Goal: Information Seeking & Learning: Check status

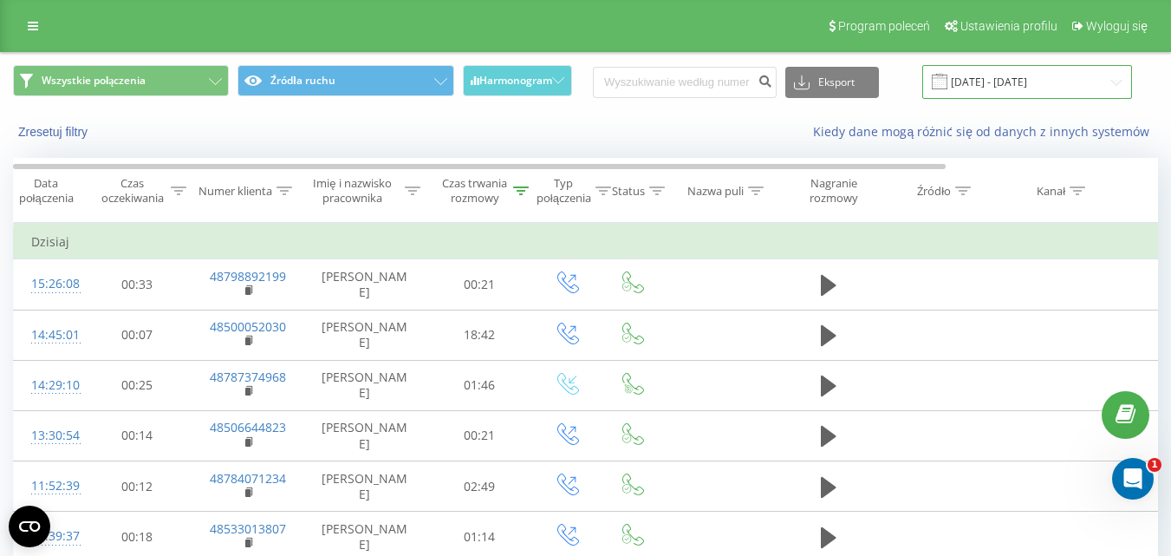
click at [1042, 68] on input "22.09.2025 - 22.09.2025" at bounding box center [1027, 82] width 210 height 34
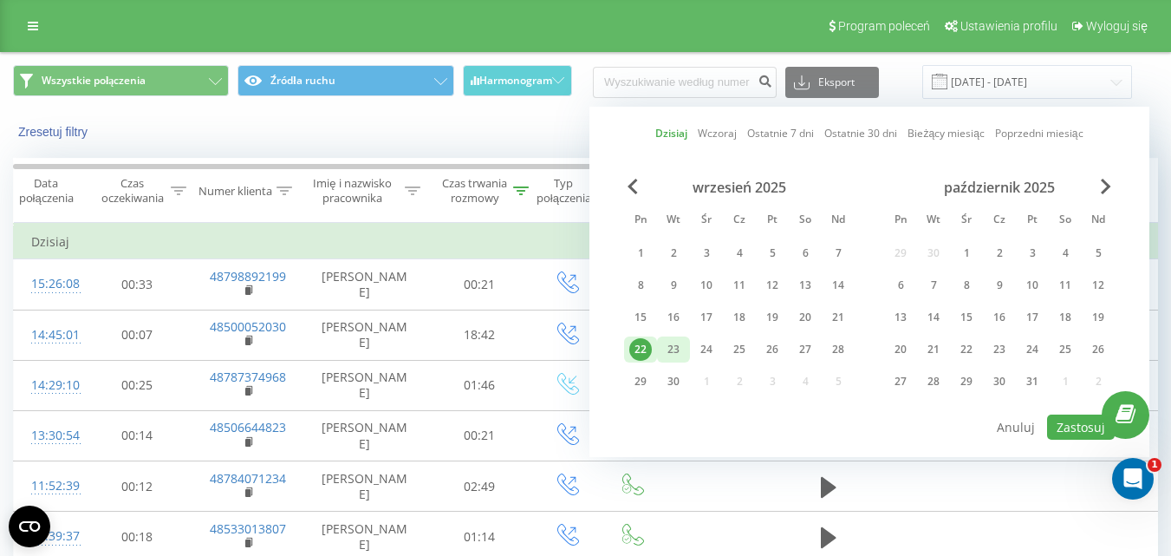
click at [677, 358] on div "23" at bounding box center [673, 349] width 23 height 23
click at [1049, 432] on button "Zastosuj" at bounding box center [1081, 426] width 68 height 25
type input "[DATE] - [DATE]"
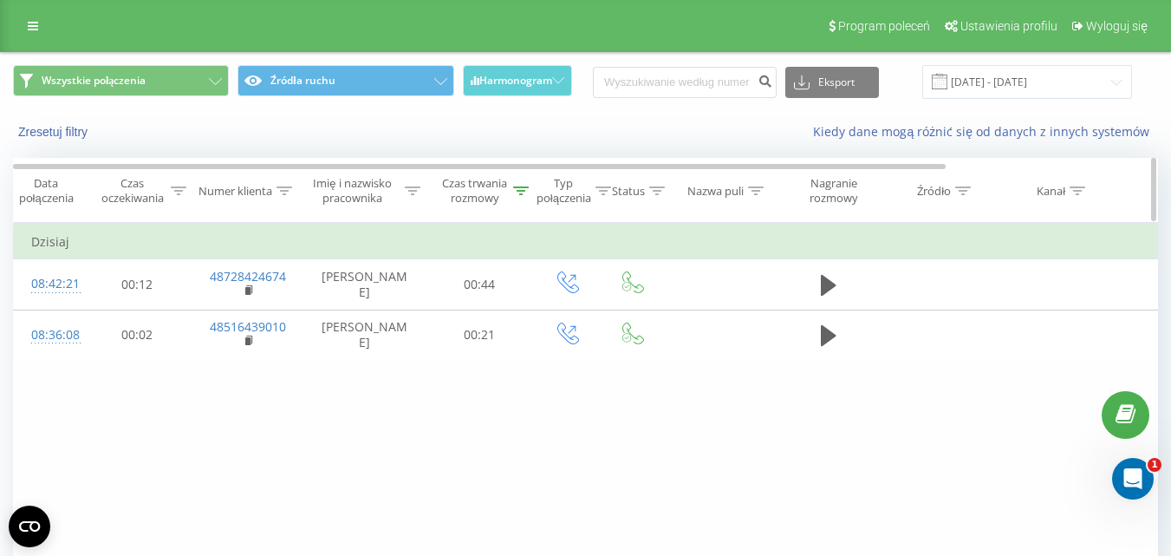
click at [504, 190] on div "Czas trwania rozmowy" at bounding box center [474, 190] width 68 height 29
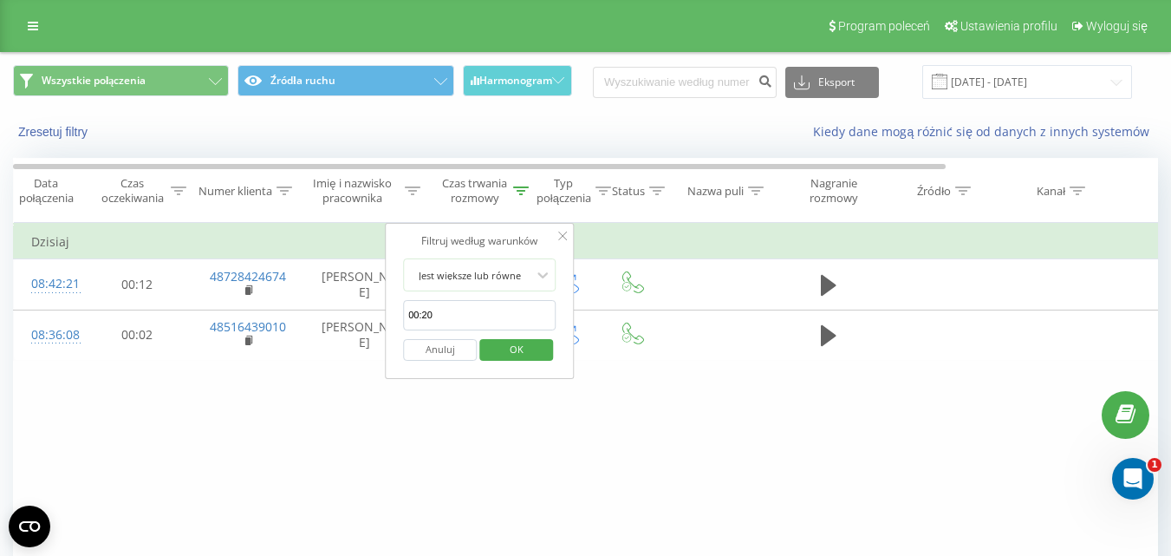
click at [455, 350] on button "Anuluj" at bounding box center [440, 350] width 74 height 22
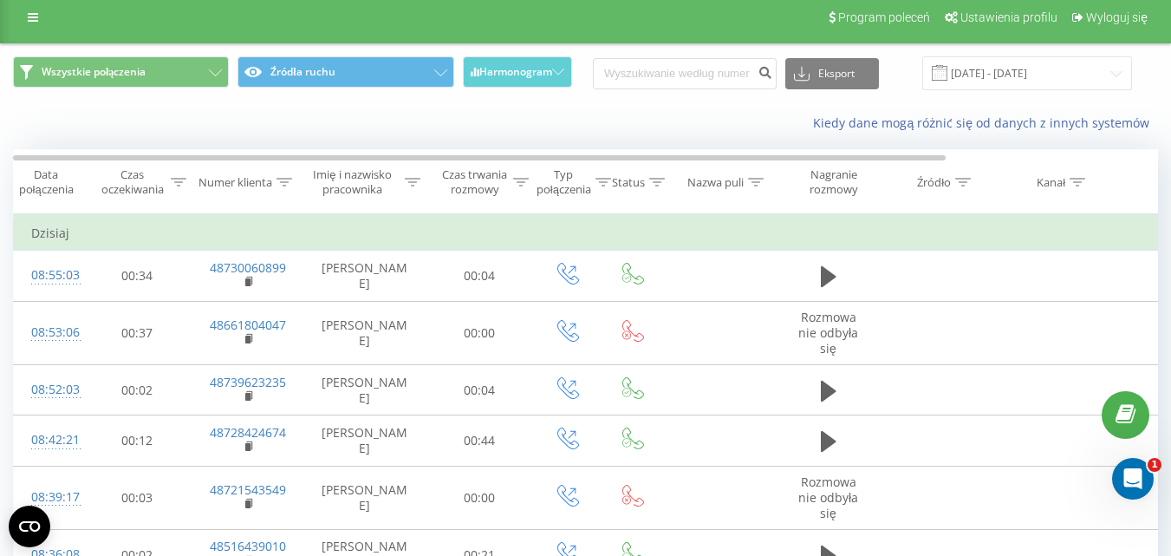
scroll to position [8, 0]
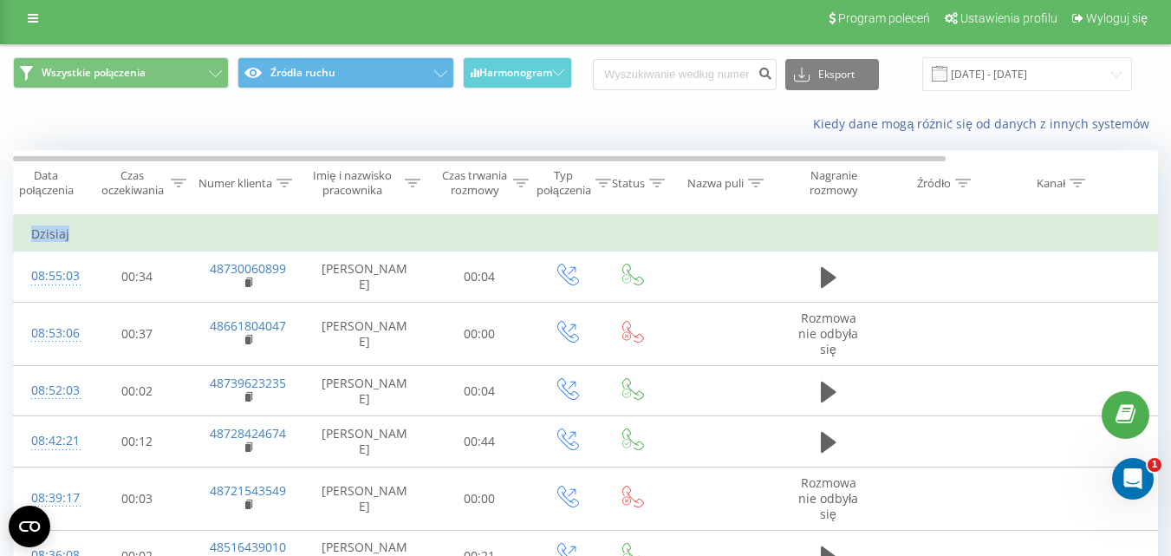
drag, startPoint x: 1168, startPoint y: 222, endPoint x: 1169, endPoint y: 154, distance: 67.6
click at [1169, 154] on div "Wszystkie połączenia Źródła ruchu Harmonogram Eksport .csv .xls .xlsx [DATE] - …" at bounding box center [585, 357] width 1171 height 626
click at [530, 192] on span "Typ połączenia" at bounding box center [569, 182] width 83 height 29
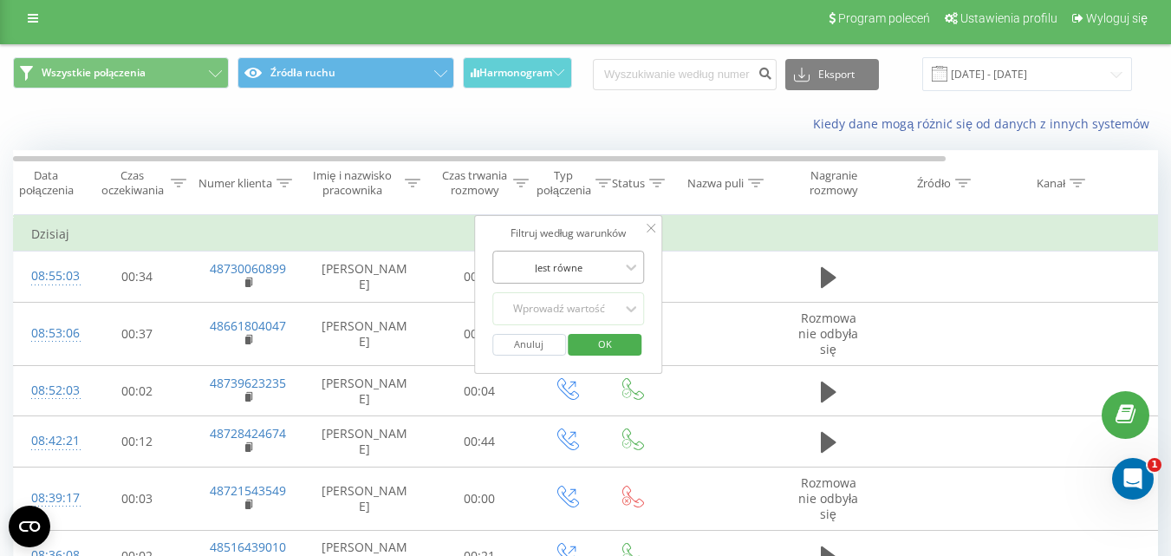
click at [559, 280] on div "Jest równe" at bounding box center [568, 266] width 153 height 33
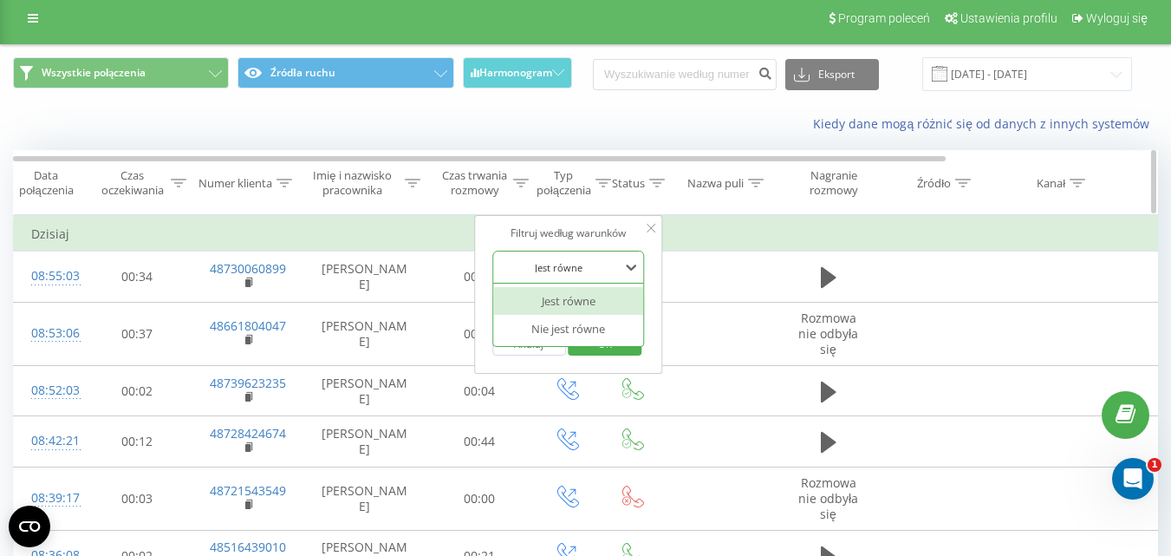
click at [498, 196] on div "Czas trwania rozmowy" at bounding box center [474, 182] width 68 height 29
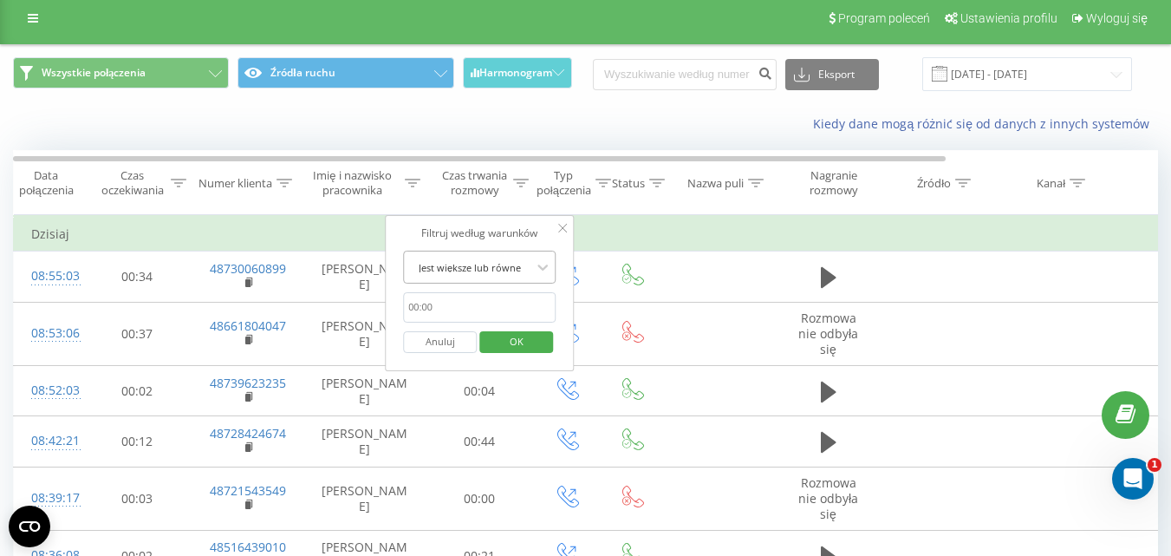
click at [529, 267] on div at bounding box center [469, 267] width 123 height 16
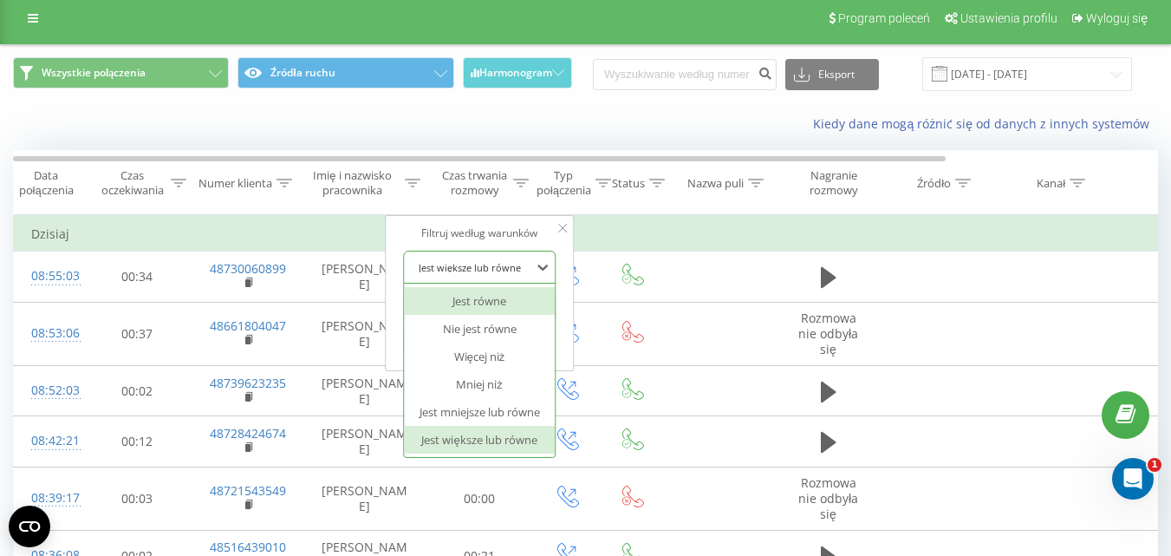
click at [509, 236] on div "Filtruj według warunków" at bounding box center [479, 232] width 153 height 17
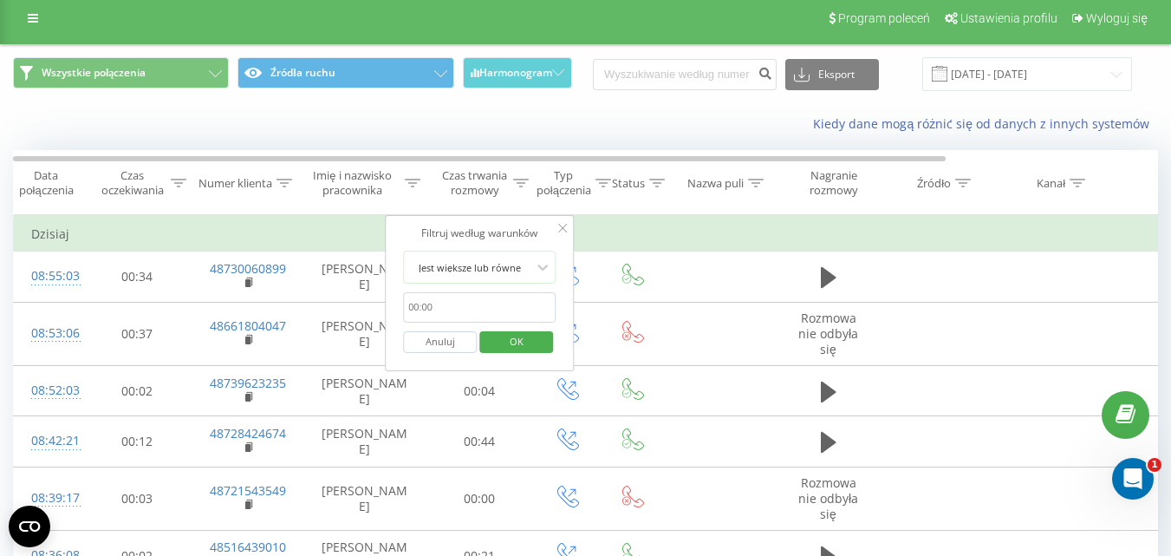
click at [512, 294] on form "Jest większe lub równe 00:20 Anuluj OK" at bounding box center [479, 305] width 153 height 111
click at [512, 294] on input "00:20" at bounding box center [479, 307] width 153 height 30
type input "00:20"
click at [529, 340] on span "OK" at bounding box center [516, 341] width 49 height 27
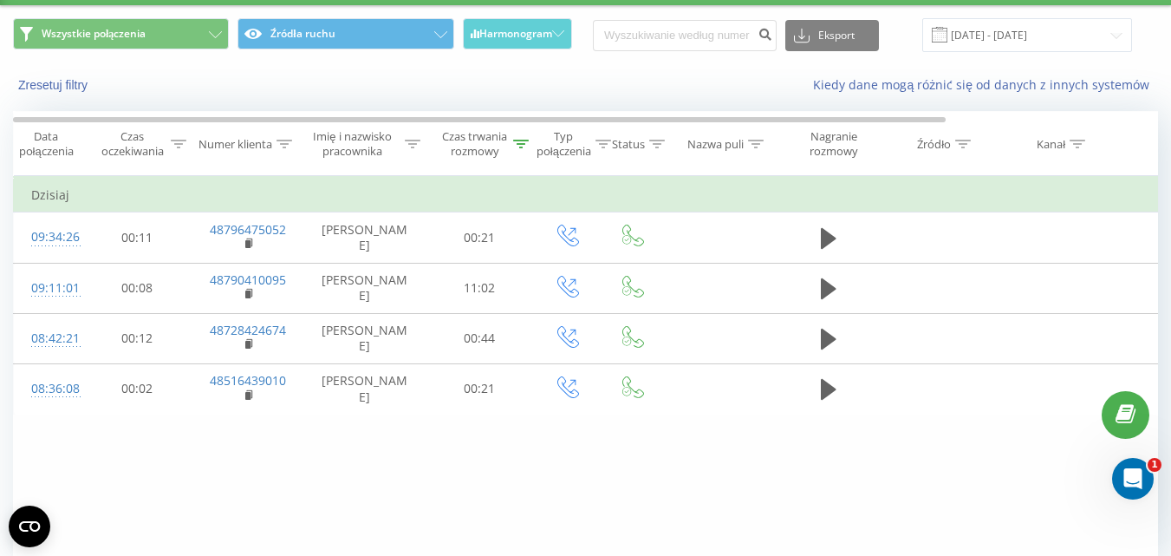
scroll to position [50, 0]
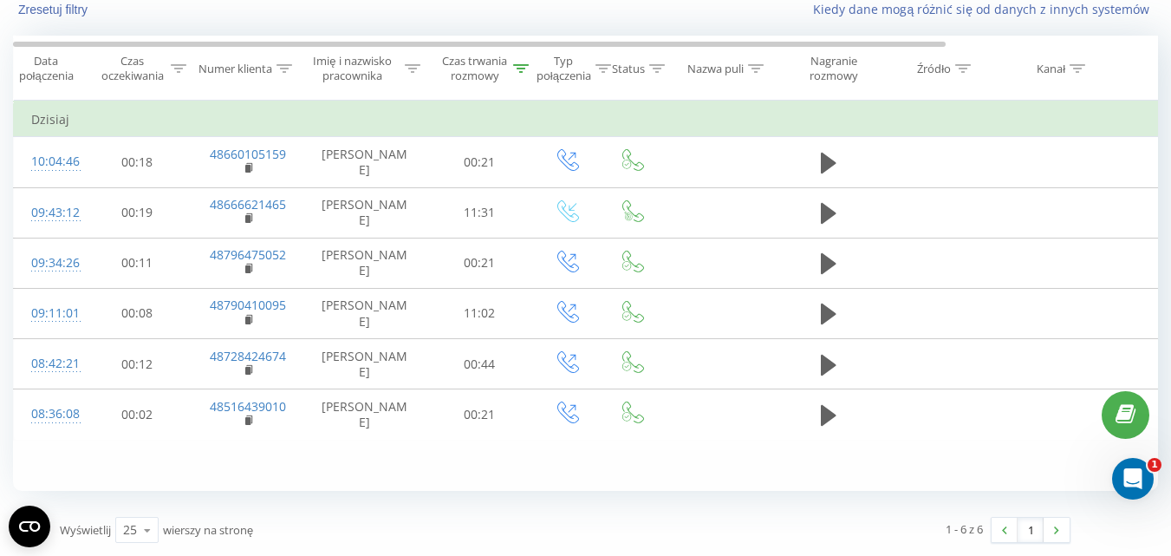
scroll to position [1, 0]
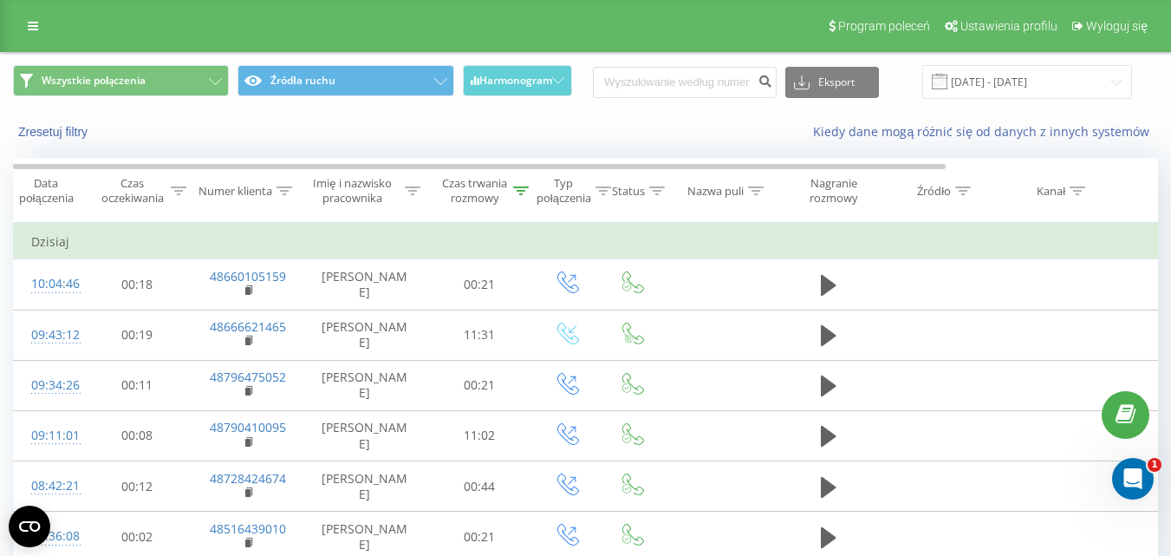
scroll to position [122, 0]
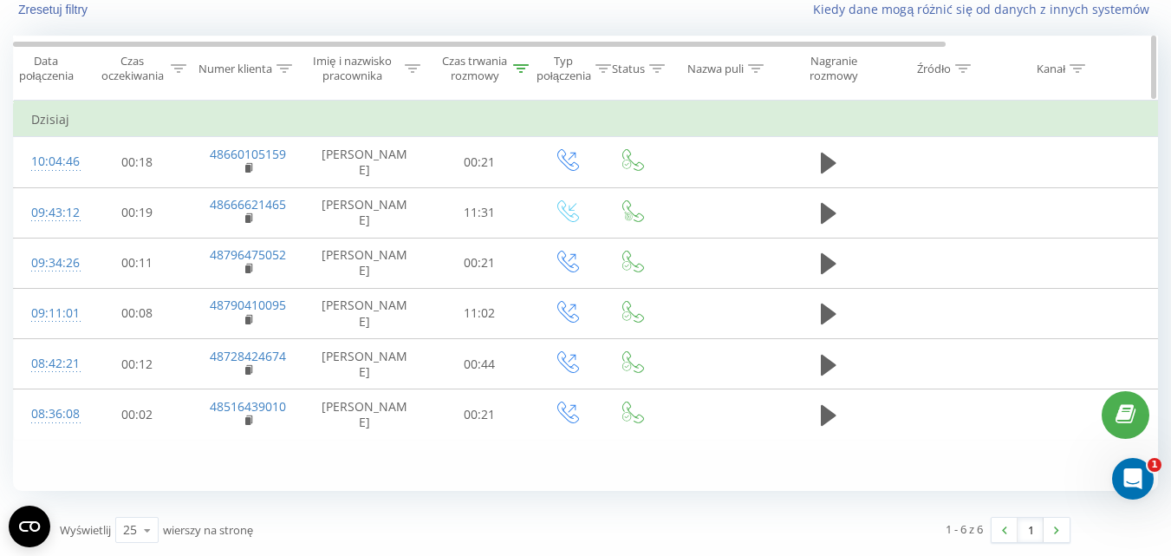
click at [504, 69] on div "Czas trwania rozmowy" at bounding box center [474, 68] width 68 height 29
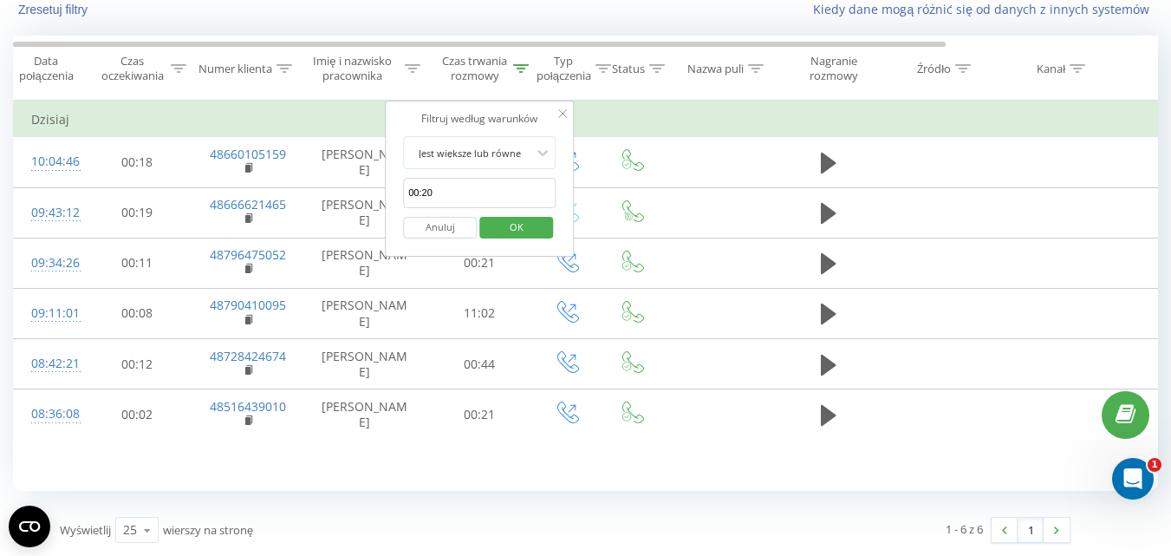
click at [429, 225] on button "Anuluj" at bounding box center [440, 228] width 74 height 22
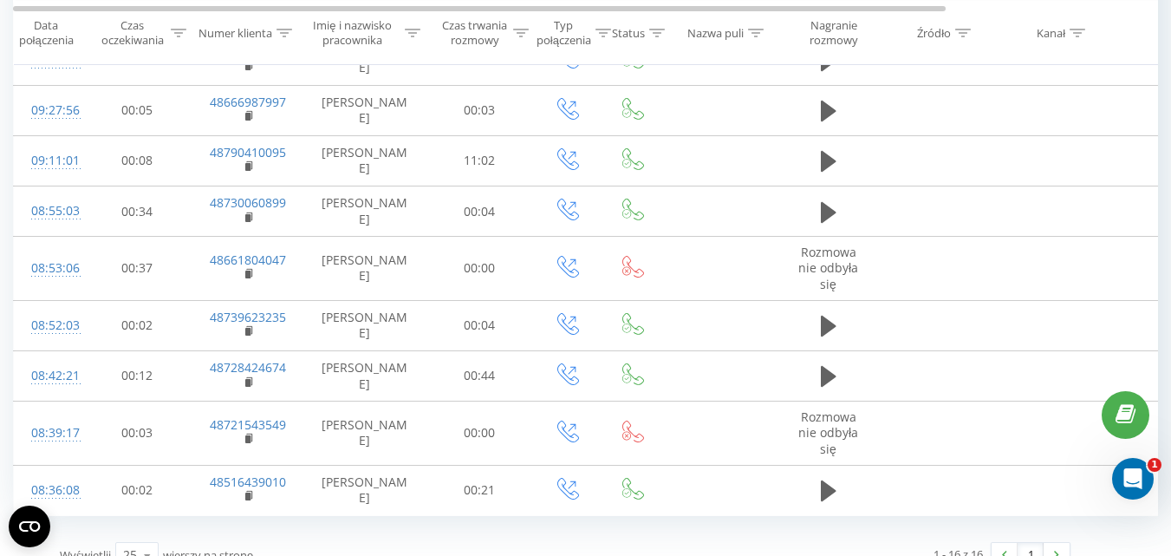
scroll to position [629, 0]
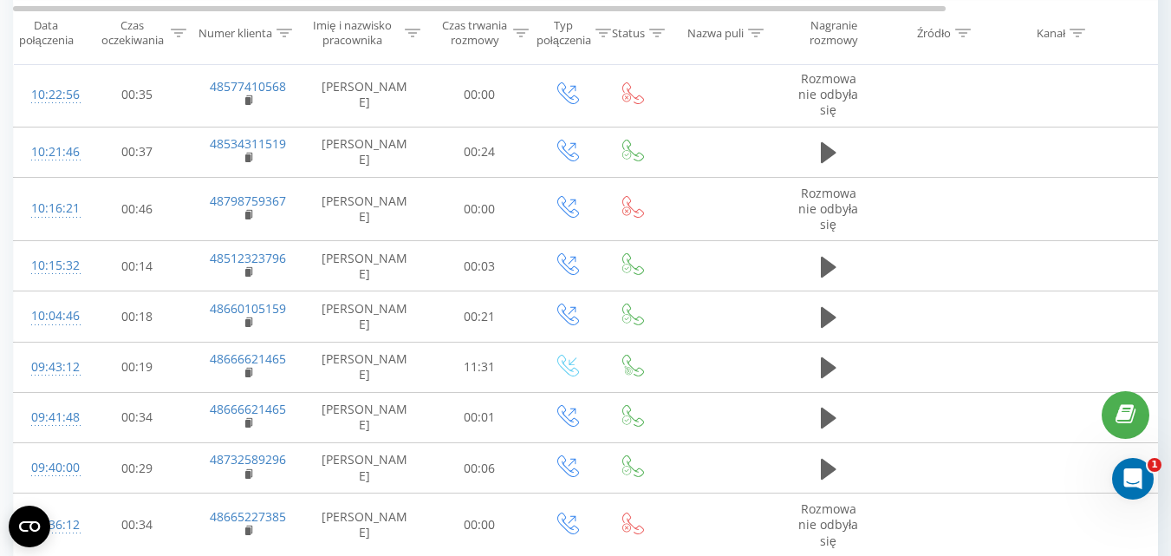
scroll to position [66, 0]
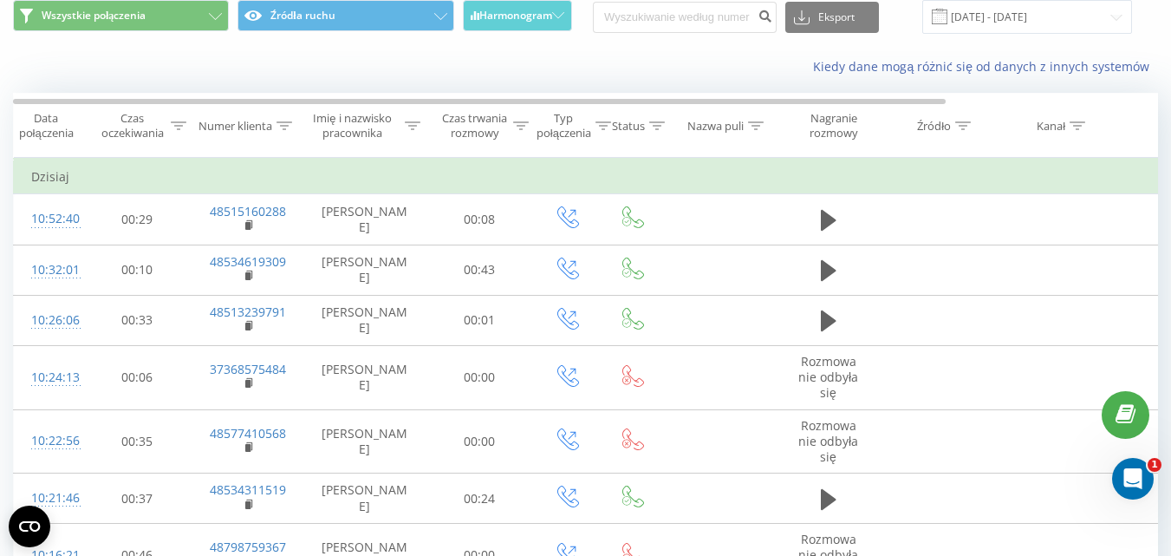
scroll to position [50, 0]
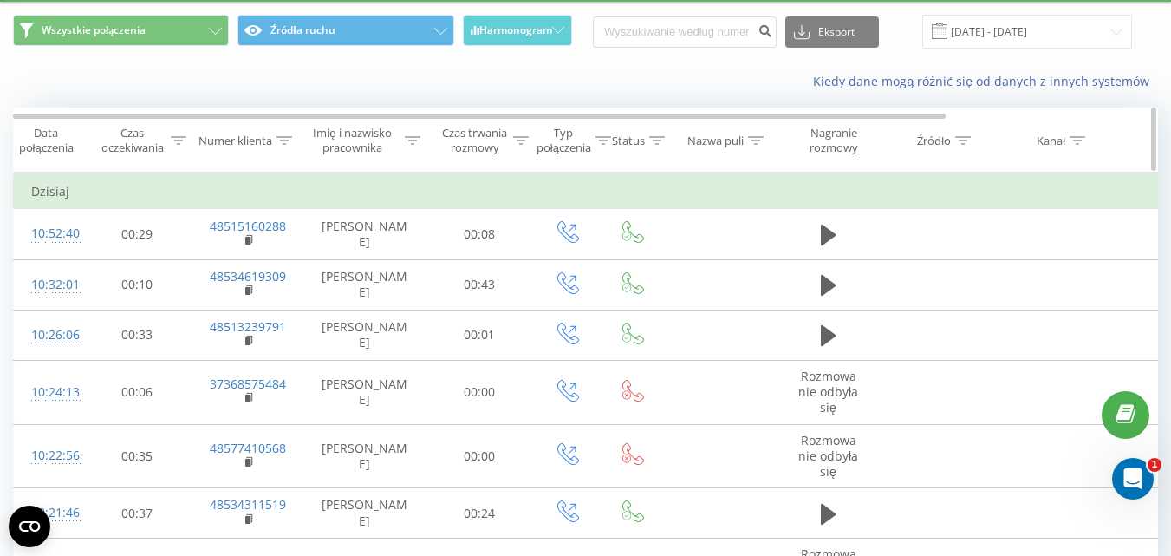
click at [521, 139] on icon at bounding box center [521, 140] width 16 height 9
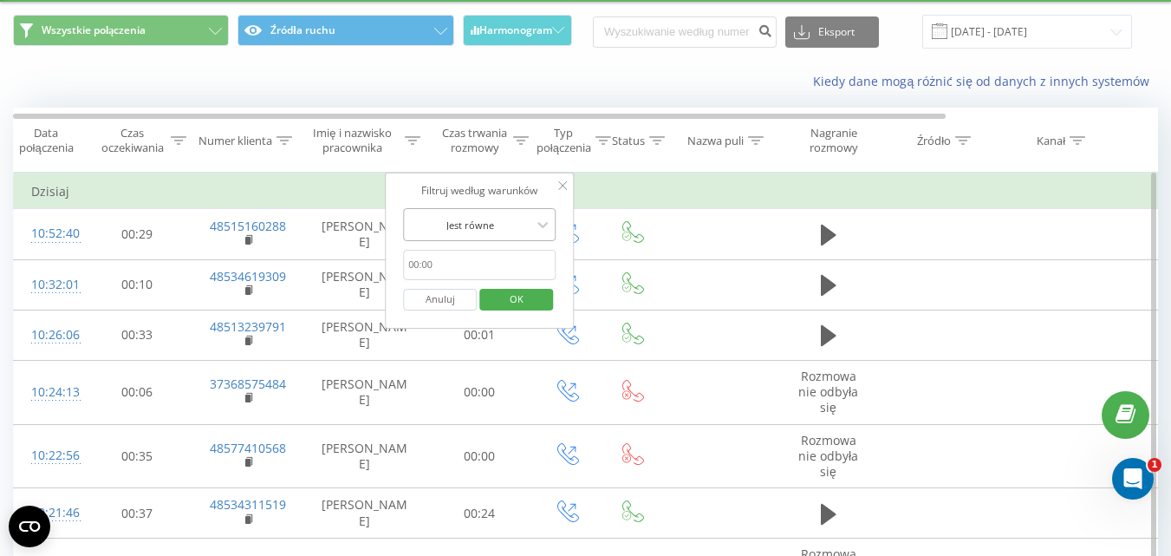
click at [517, 217] on div at bounding box center [469, 225] width 123 height 16
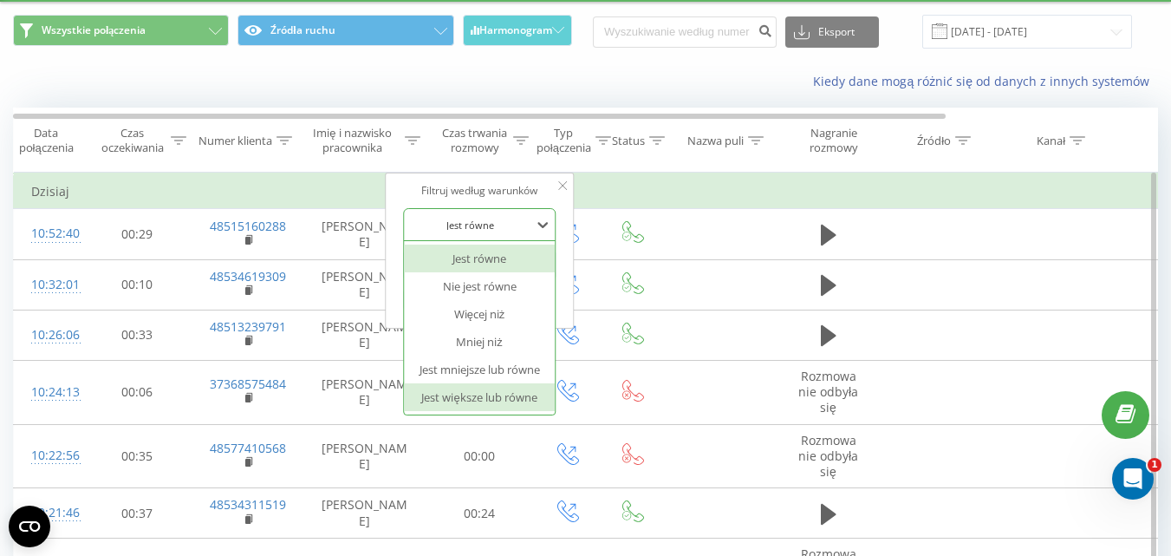
click at [491, 390] on div "Jest większe lub równe" at bounding box center [479, 397] width 151 height 28
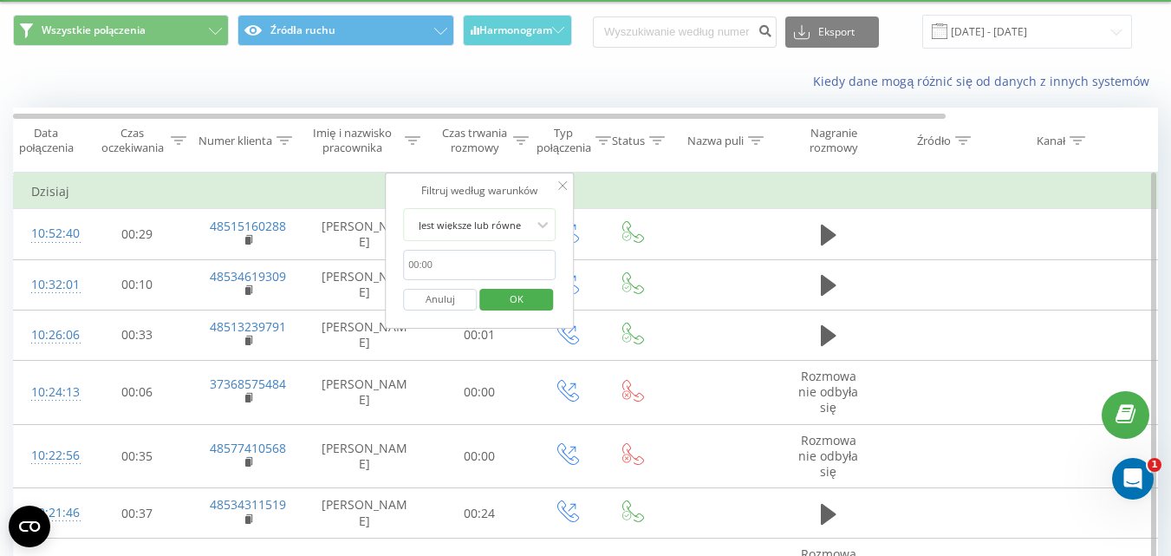
click at [498, 272] on input "text" at bounding box center [479, 265] width 153 height 30
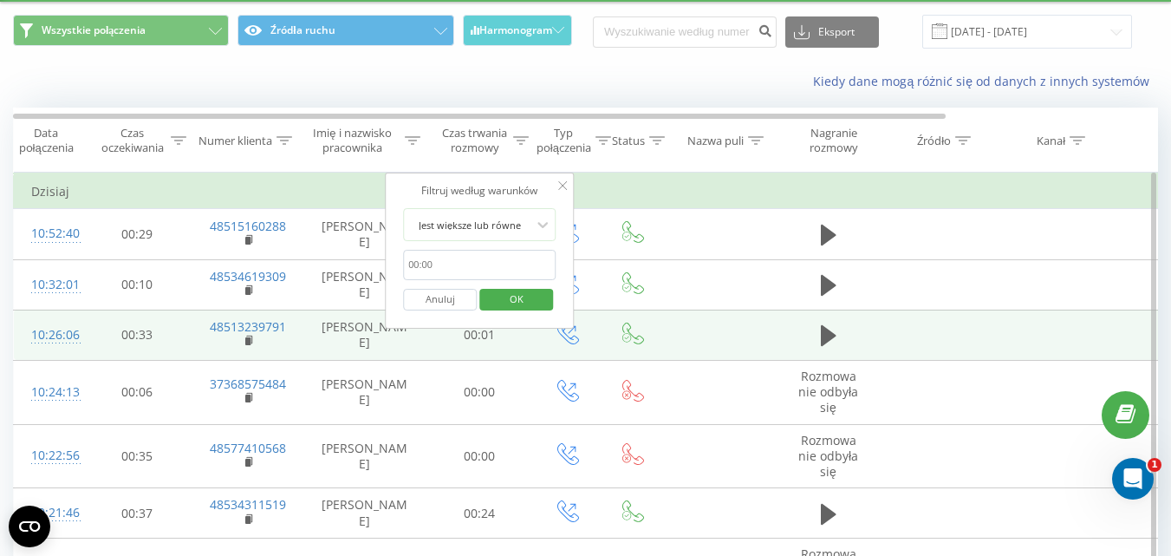
type input "00:20"
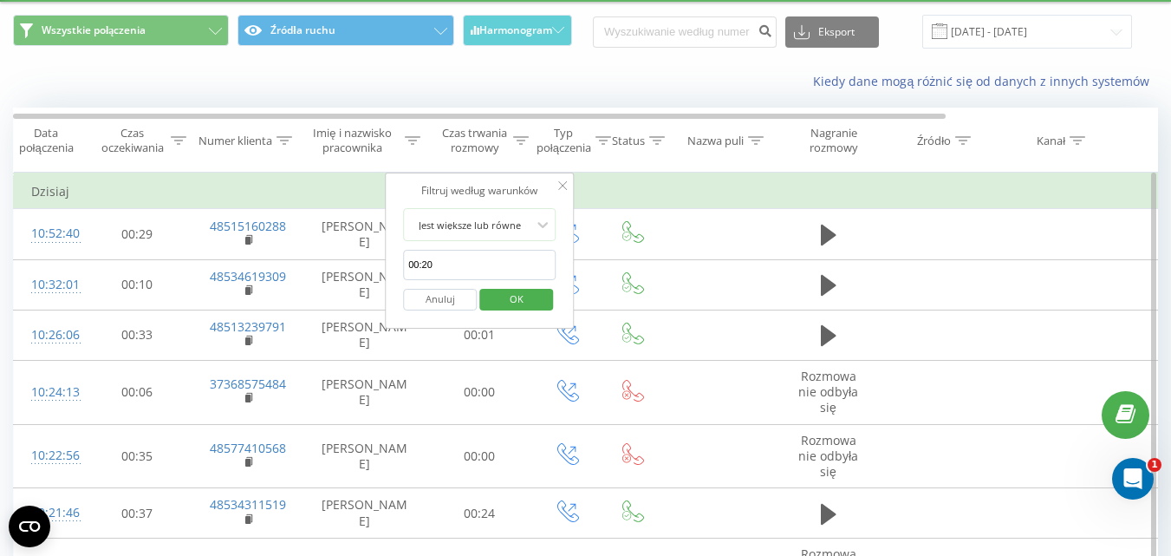
click at [497, 307] on span "OK" at bounding box center [516, 298] width 49 height 27
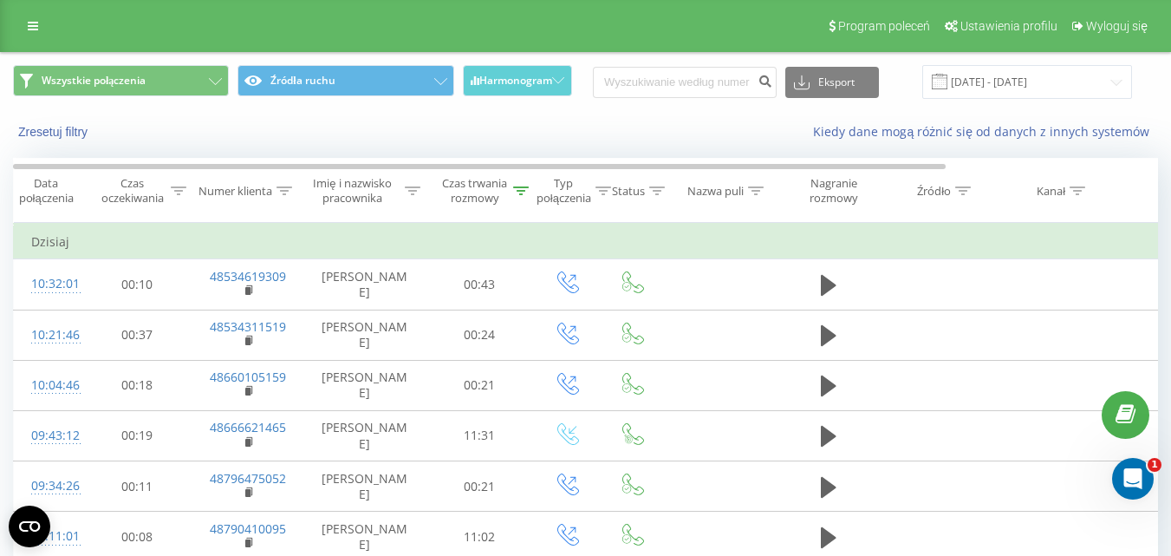
scroll to position [7, 0]
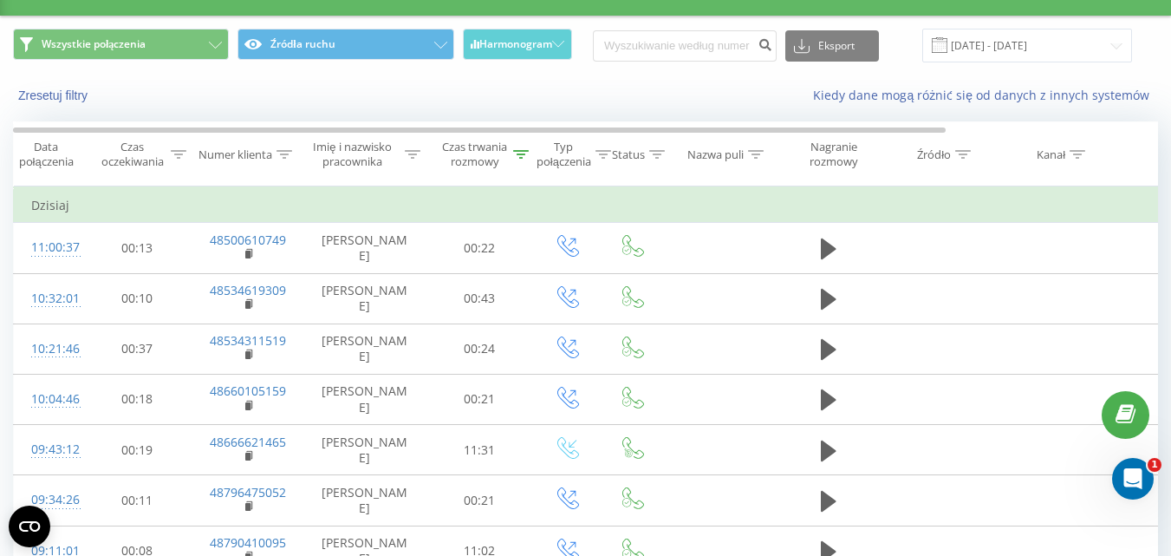
scroll to position [144, 0]
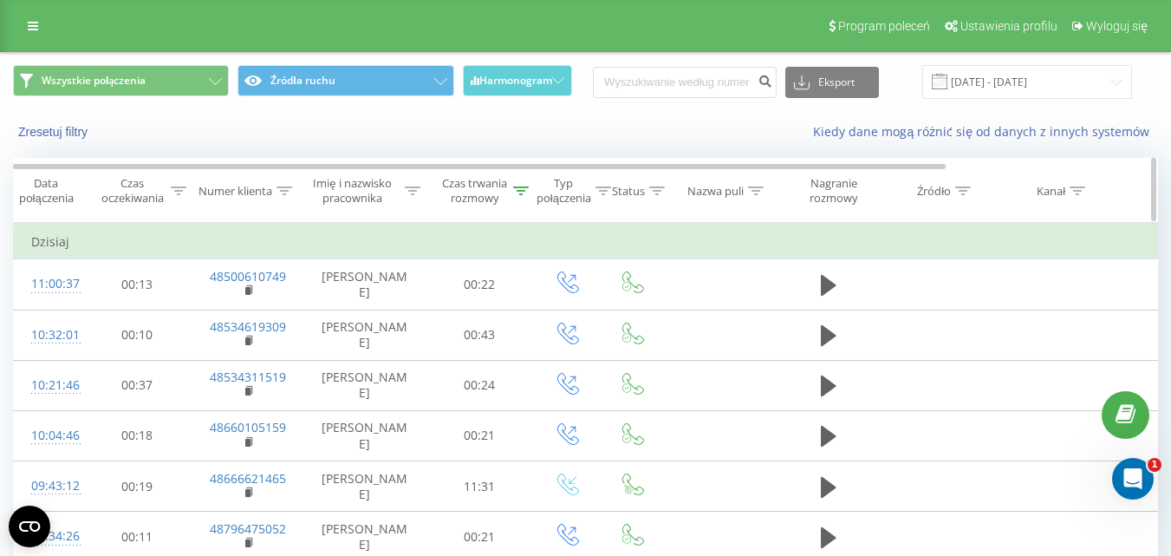
click at [530, 195] on span "Typ połączenia" at bounding box center [569, 190] width 83 height 29
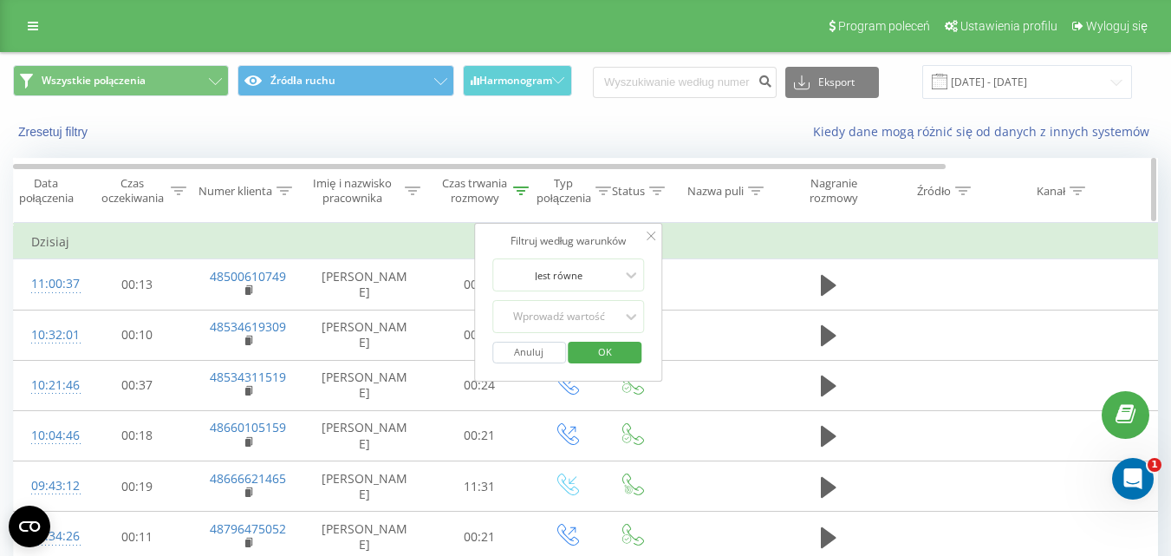
click at [499, 202] on div "Czas trwania rozmowy" at bounding box center [474, 190] width 68 height 29
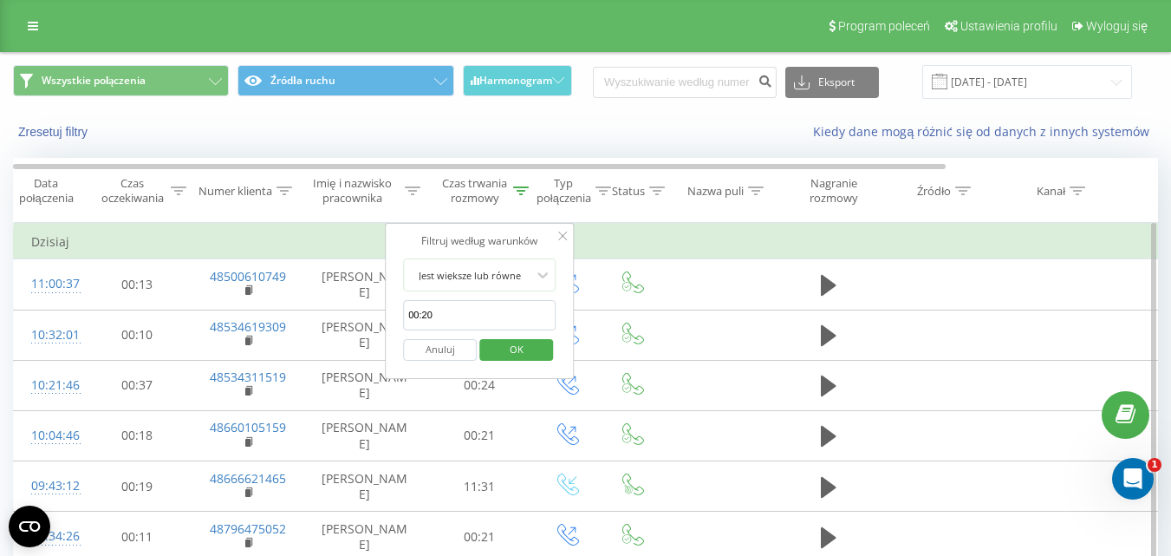
click at [456, 339] on button "Anuluj" at bounding box center [440, 350] width 74 height 22
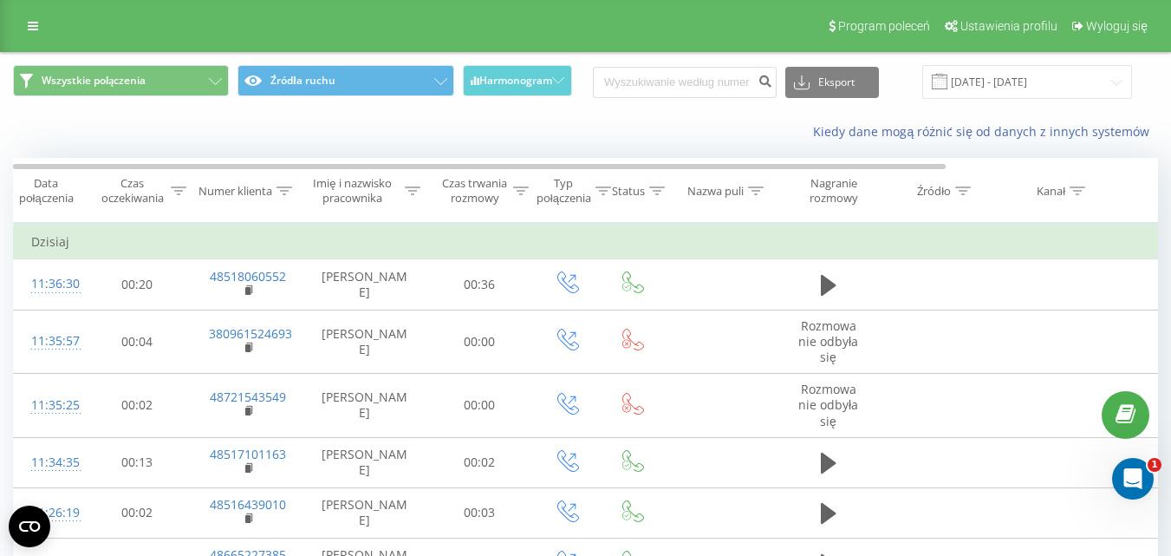
scroll to position [3, 0]
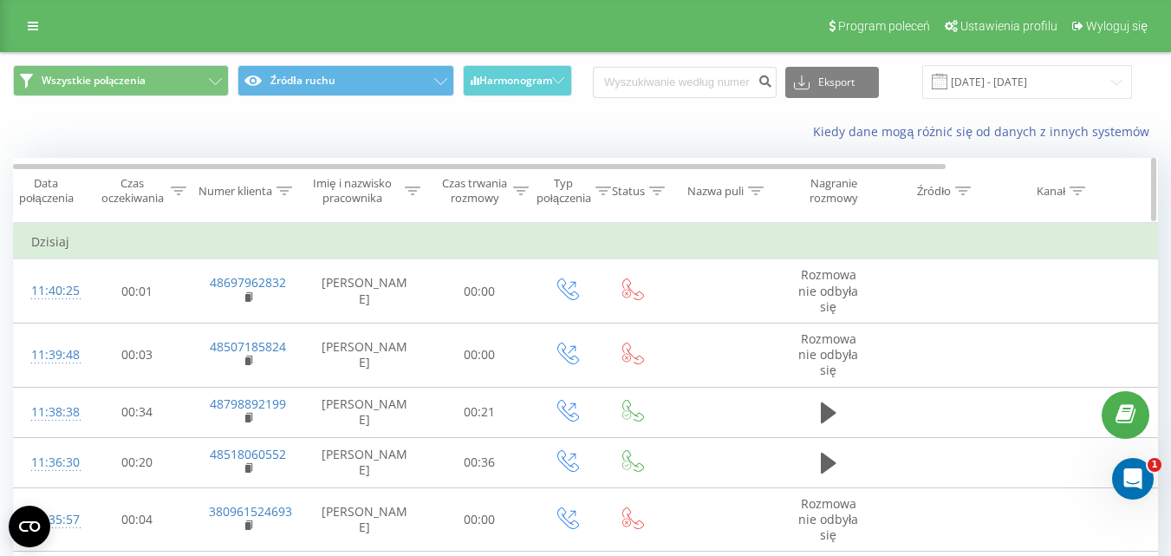
click at [507, 181] on div "Czas trwania rozmowy" at bounding box center [474, 190] width 68 height 29
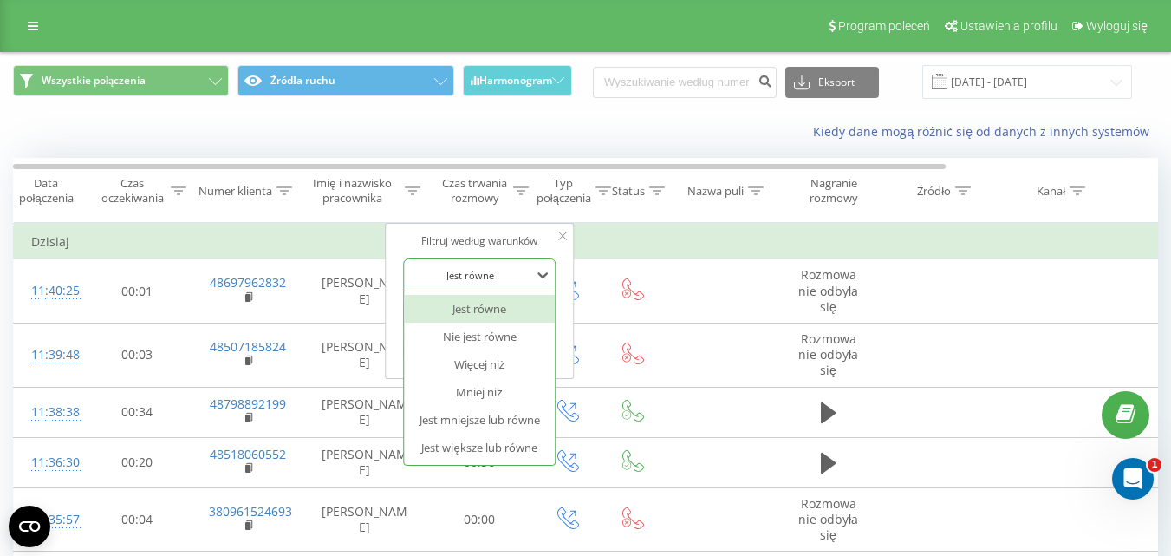
click at [493, 267] on div at bounding box center [469, 275] width 123 height 16
click at [471, 435] on div "Jest większe lub równe" at bounding box center [479, 447] width 151 height 28
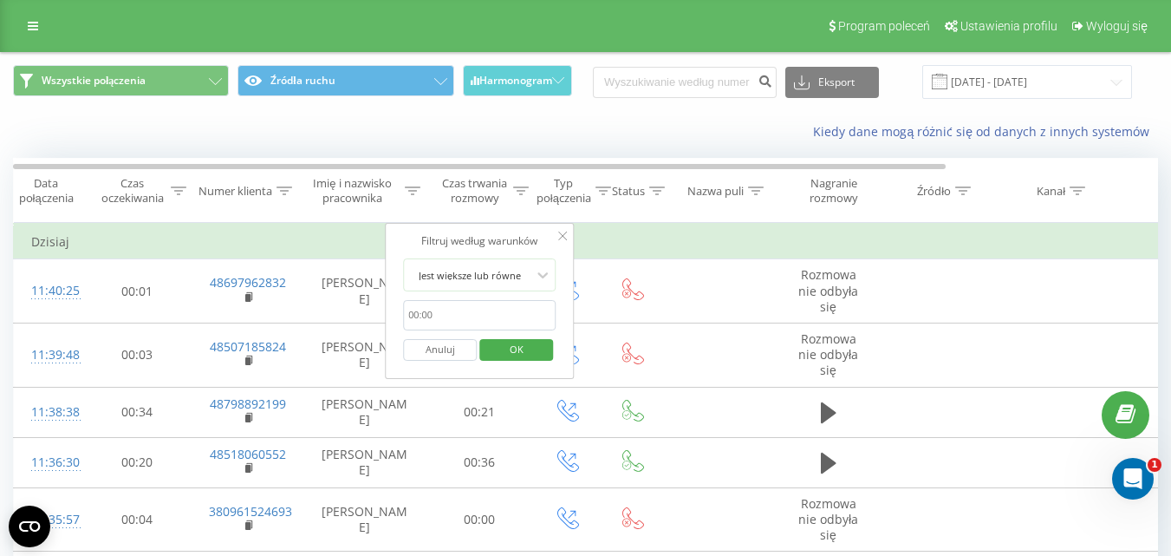
click at [490, 311] on input "text" at bounding box center [479, 315] width 153 height 30
type input "00:20"
click at [524, 352] on span "OK" at bounding box center [516, 348] width 49 height 27
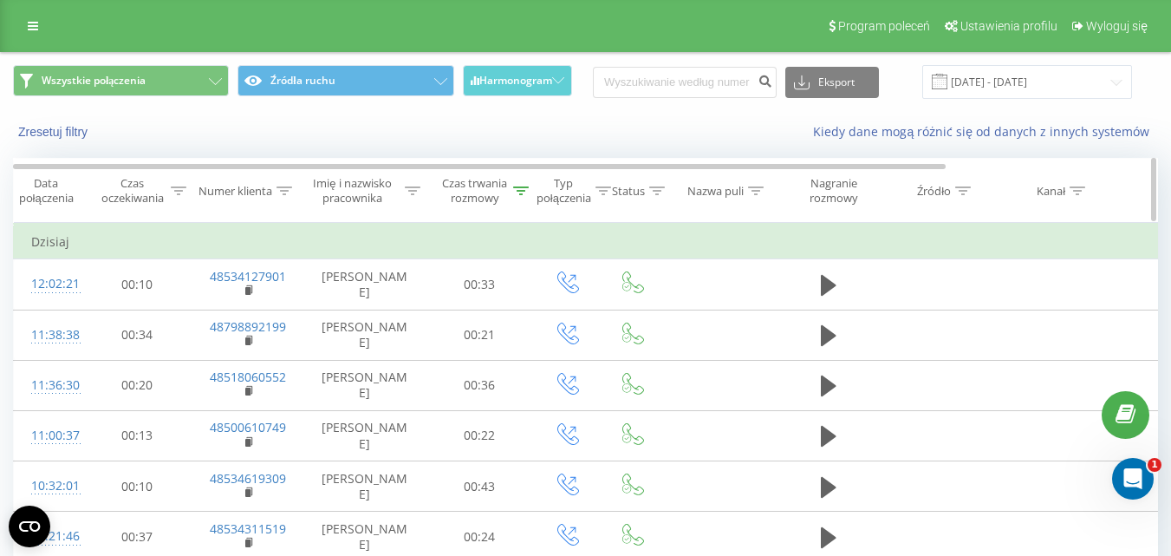
click at [512, 190] on div "Czas trwania rozmowy" at bounding box center [484, 190] width 88 height 29
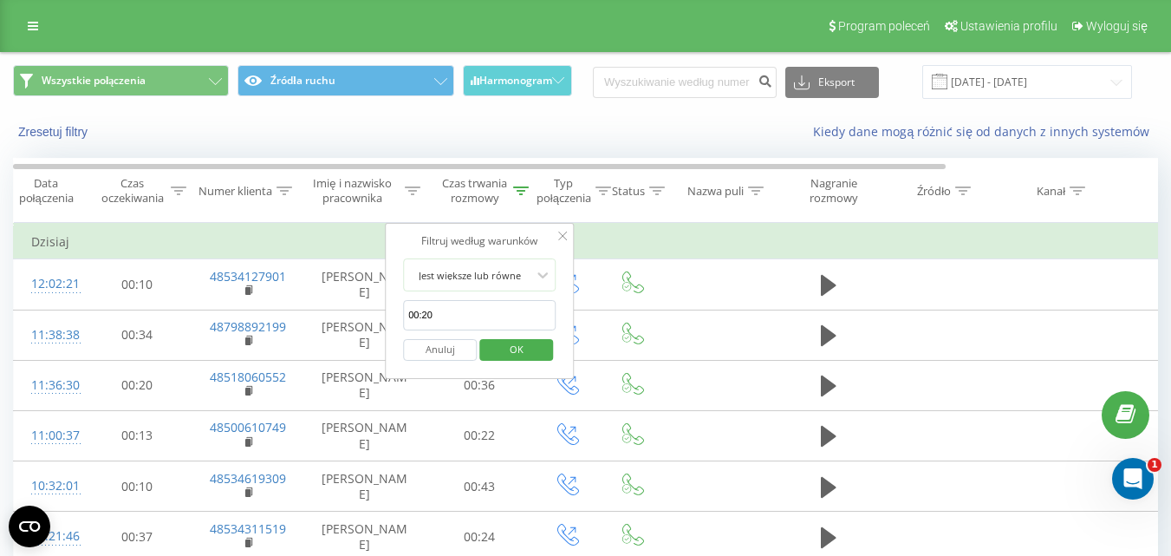
click at [466, 351] on button "Anuluj" at bounding box center [440, 350] width 74 height 22
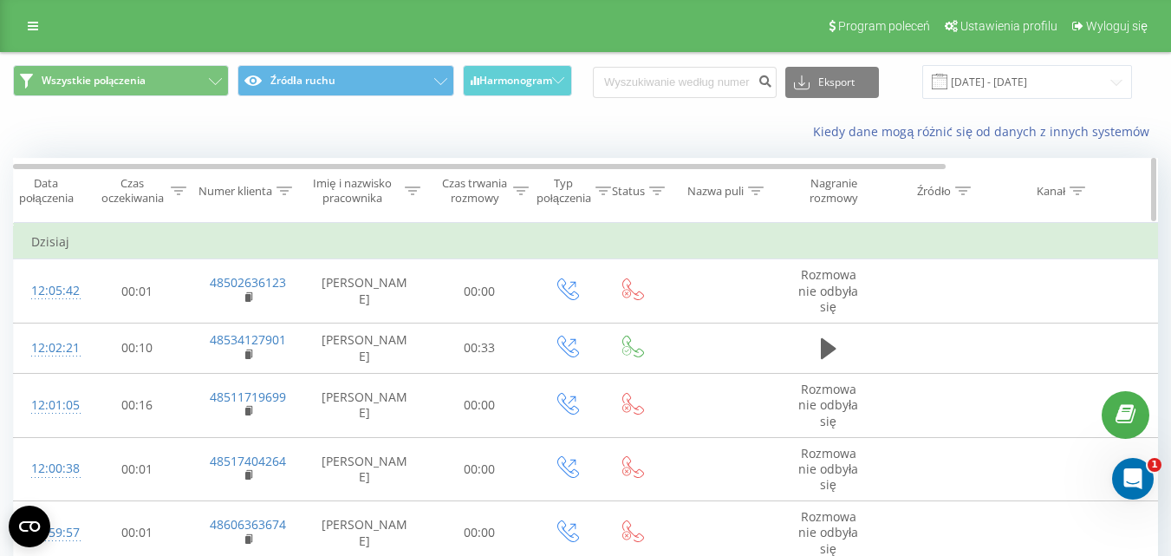
click at [528, 197] on span "Typ połączenia" at bounding box center [569, 190] width 83 height 29
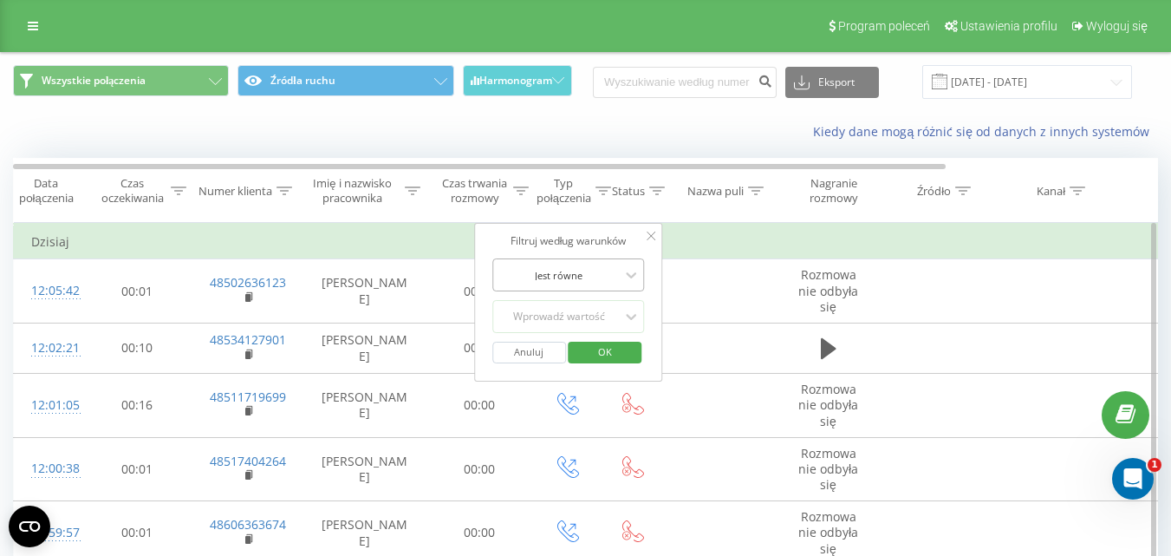
click at [542, 262] on div "Jest równe" at bounding box center [559, 275] width 127 height 26
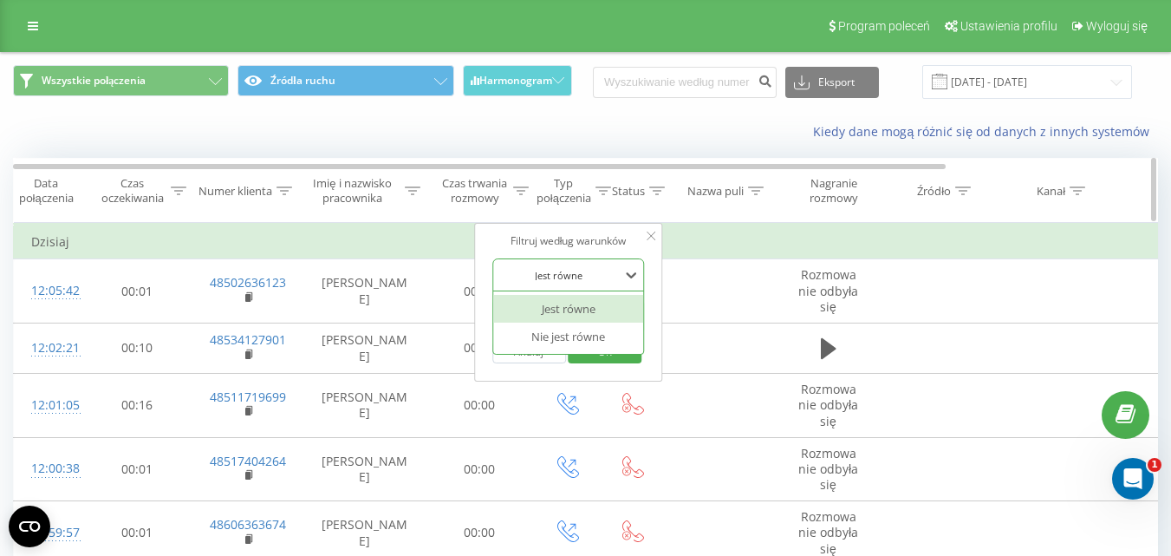
click at [500, 189] on div "Czas trwania rozmowy" at bounding box center [474, 190] width 68 height 29
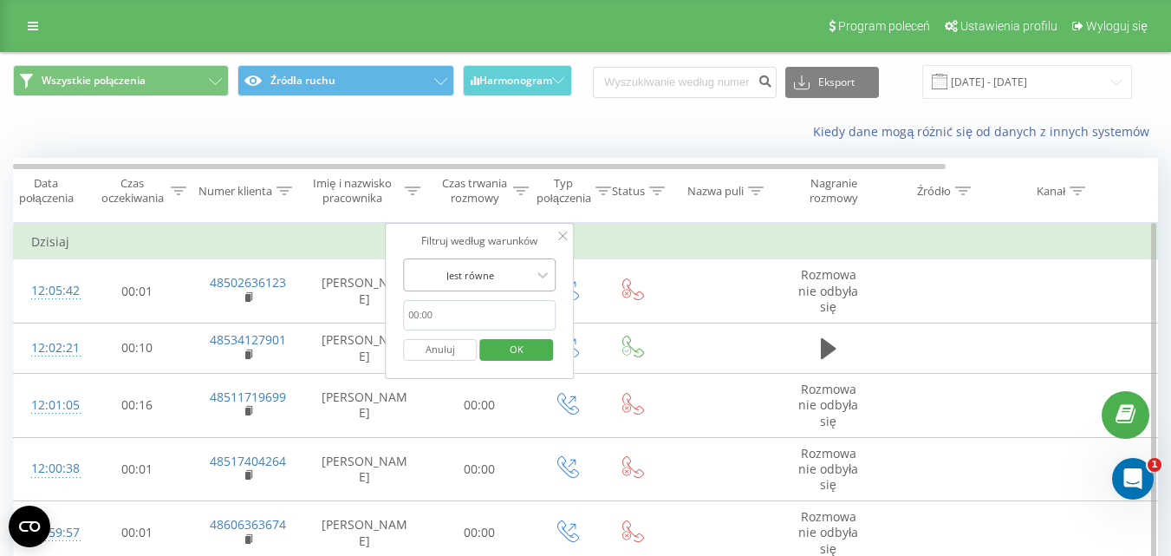
click at [506, 274] on div at bounding box center [469, 275] width 123 height 16
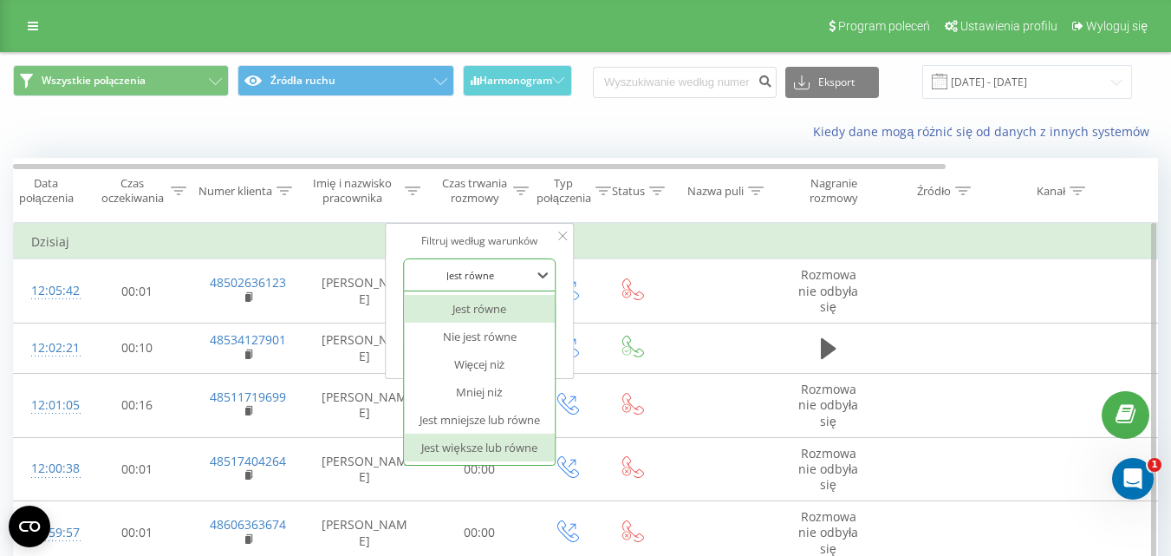
click at [491, 436] on div "Jest większe lub równe" at bounding box center [479, 447] width 151 height 28
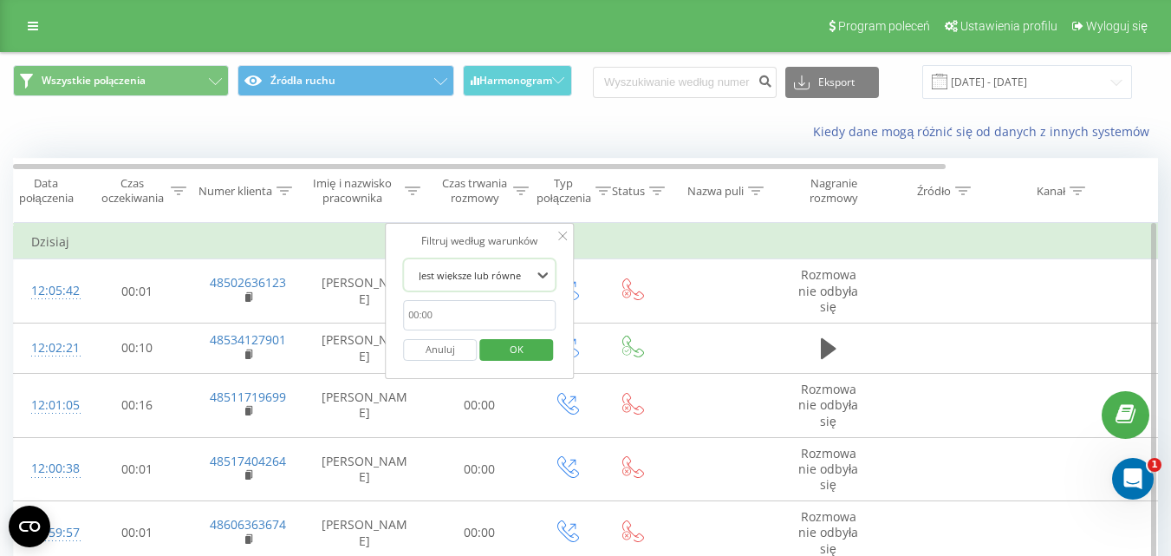
click at [492, 329] on input "text" at bounding box center [479, 315] width 153 height 30
type input "00:20"
click at [494, 343] on span "OK" at bounding box center [516, 348] width 49 height 27
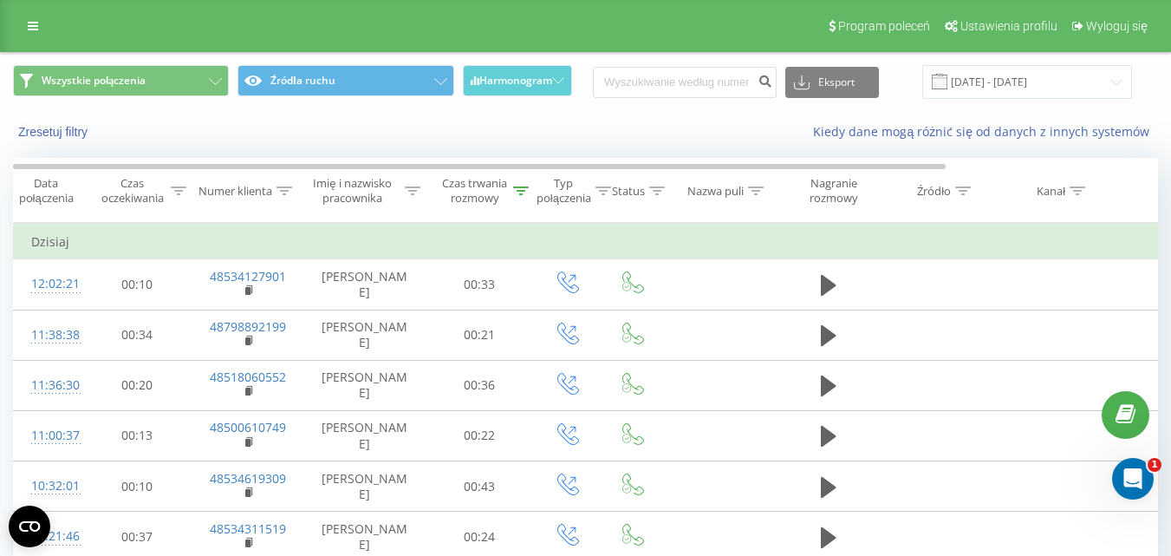
scroll to position [26, 0]
click at [505, 182] on div "Czas trwania rozmowy" at bounding box center [474, 190] width 68 height 29
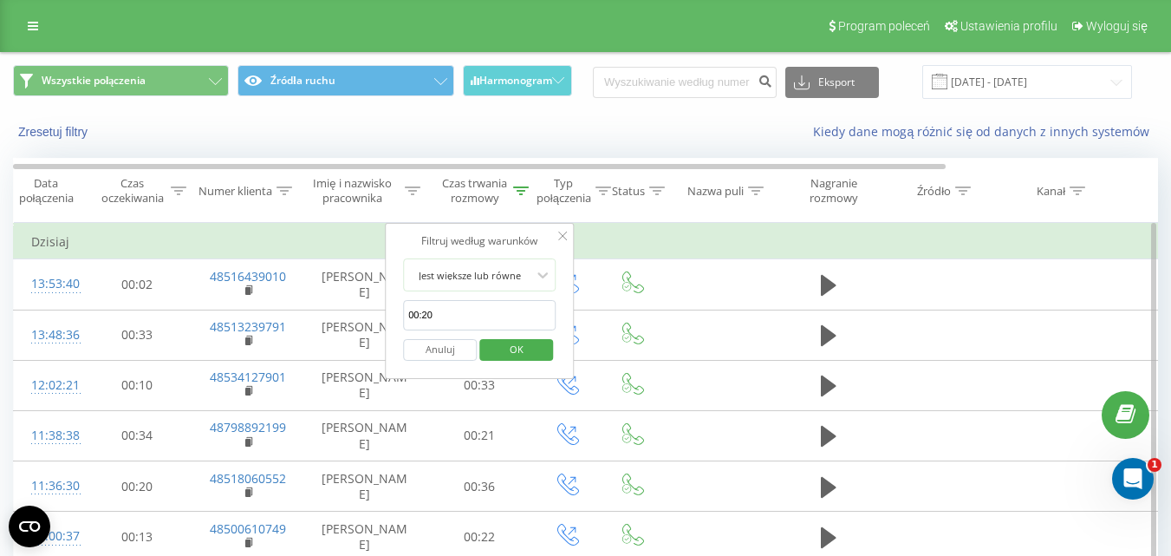
click at [445, 344] on button "Anuluj" at bounding box center [440, 350] width 74 height 22
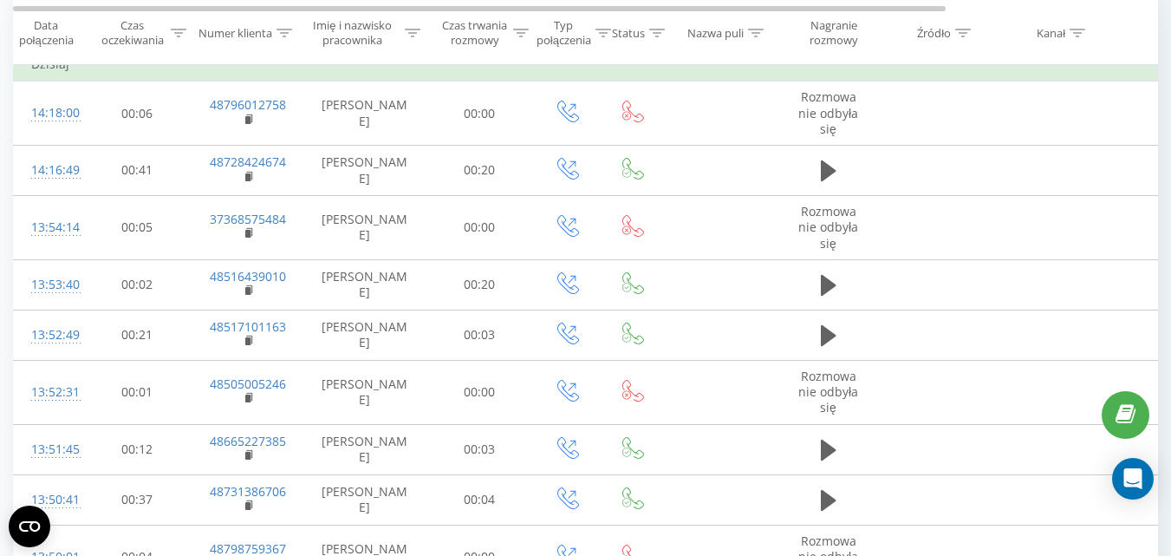
scroll to position [224, 0]
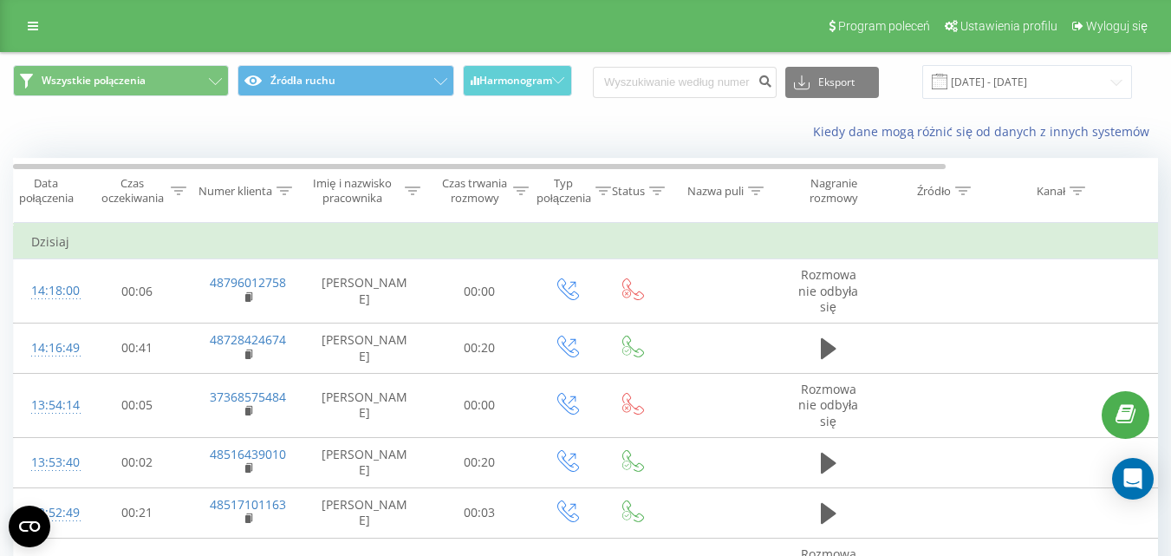
click at [1169, 140] on div "Kiedy dane mogą różnić się od danych z innych systemów" at bounding box center [804, 131] width 731 height 17
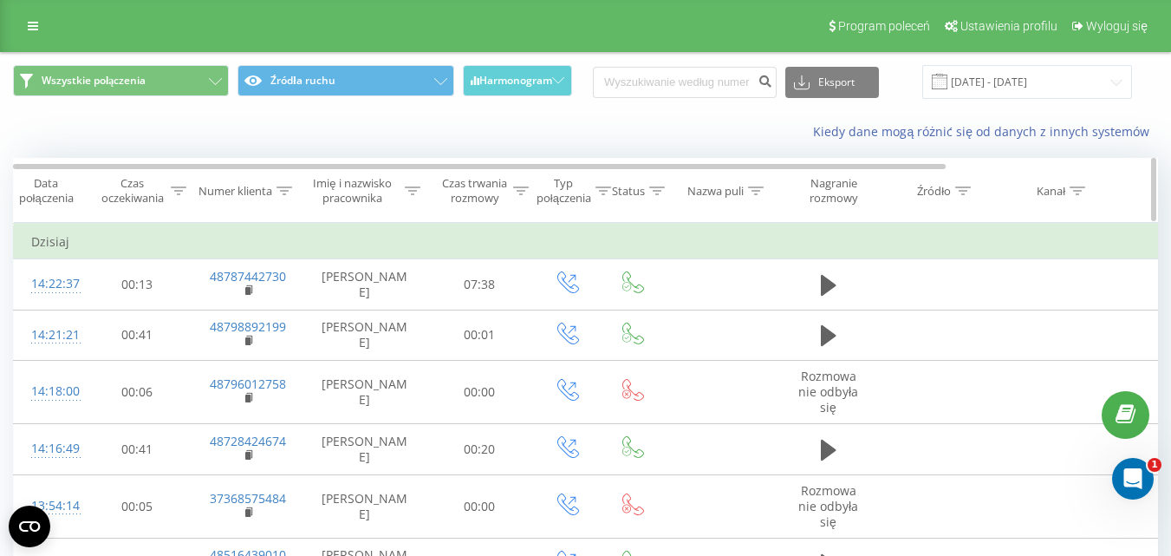
click at [491, 183] on div "Czas trwania rozmowy" at bounding box center [474, 190] width 68 height 29
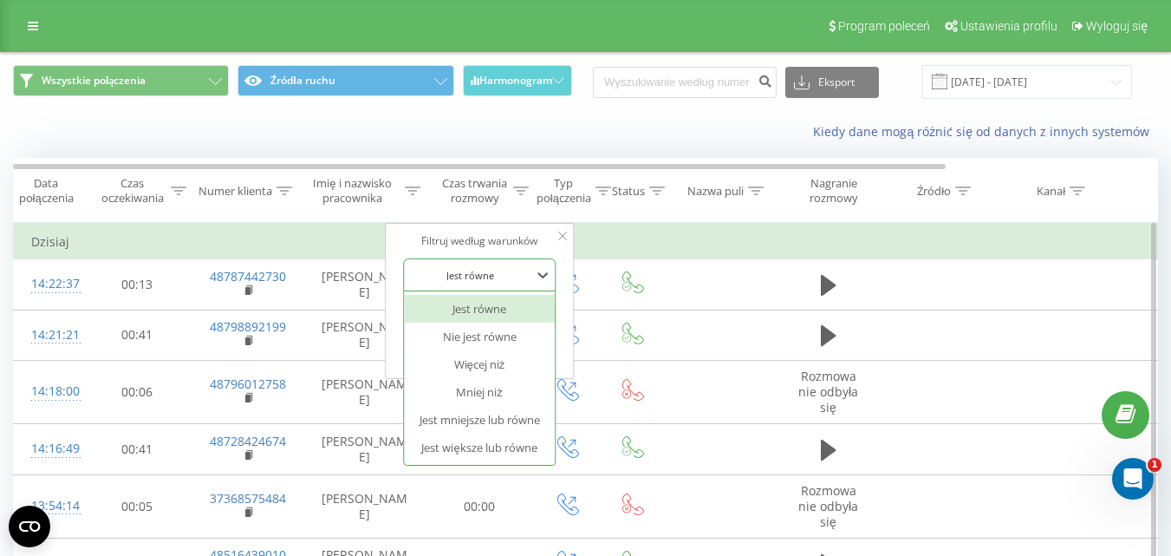
click at [530, 271] on div at bounding box center [469, 275] width 123 height 16
click at [478, 438] on div "Jest większe lub równe" at bounding box center [479, 447] width 151 height 28
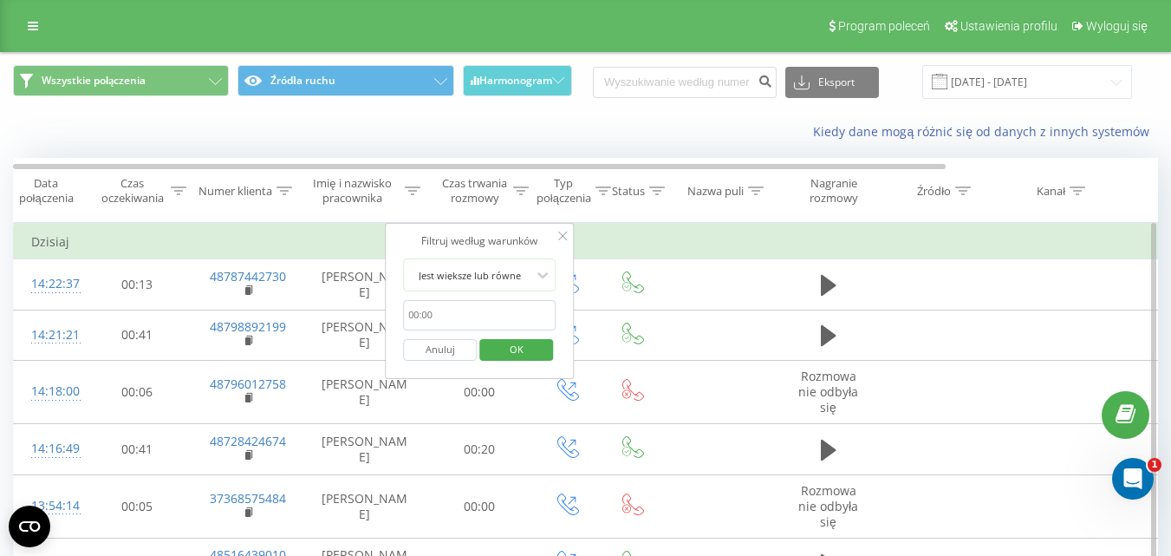
click at [501, 320] on input "text" at bounding box center [479, 315] width 153 height 30
type input "00:20"
click at [512, 347] on span "OK" at bounding box center [516, 348] width 49 height 27
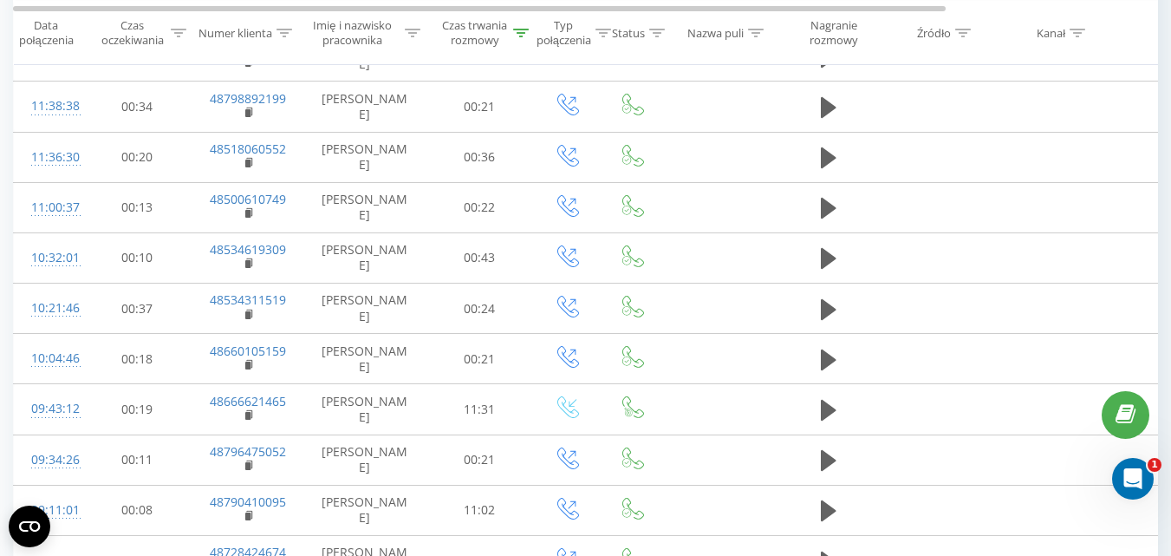
scroll to position [576, 0]
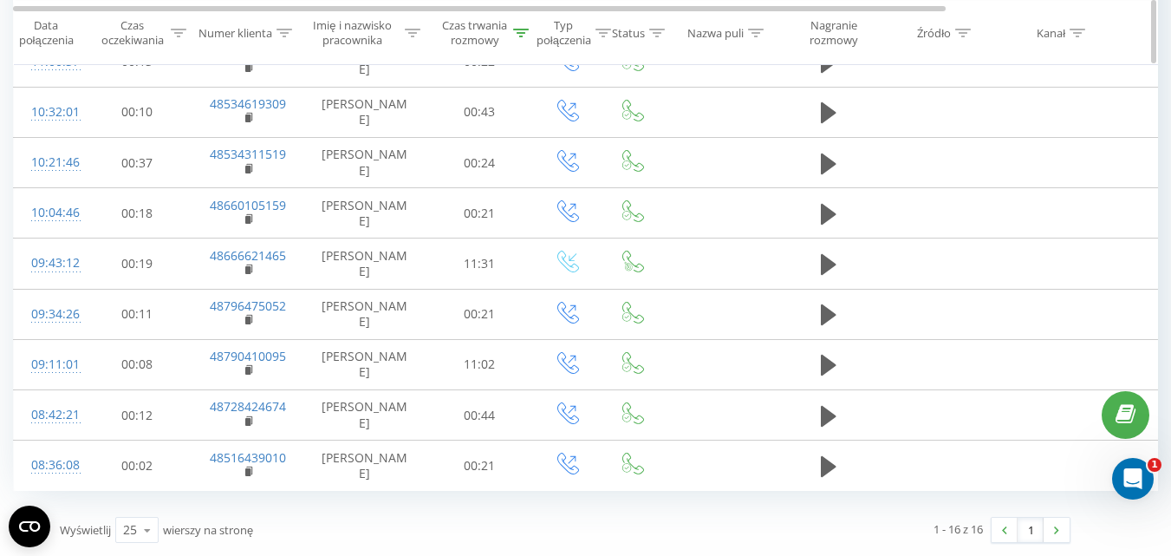
click at [499, 20] on div "Czas trwania rozmowy" at bounding box center [474, 32] width 68 height 29
click at [499, 44] on div "Czas trwania rozmowy" at bounding box center [474, 32] width 68 height 29
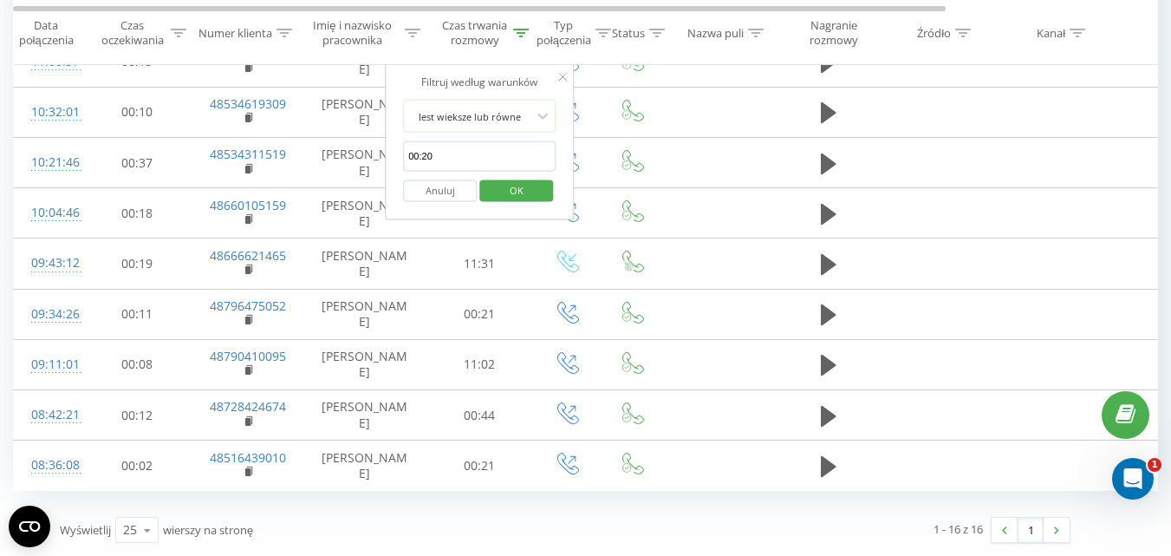
click at [445, 201] on button "Anuluj" at bounding box center [440, 190] width 74 height 22
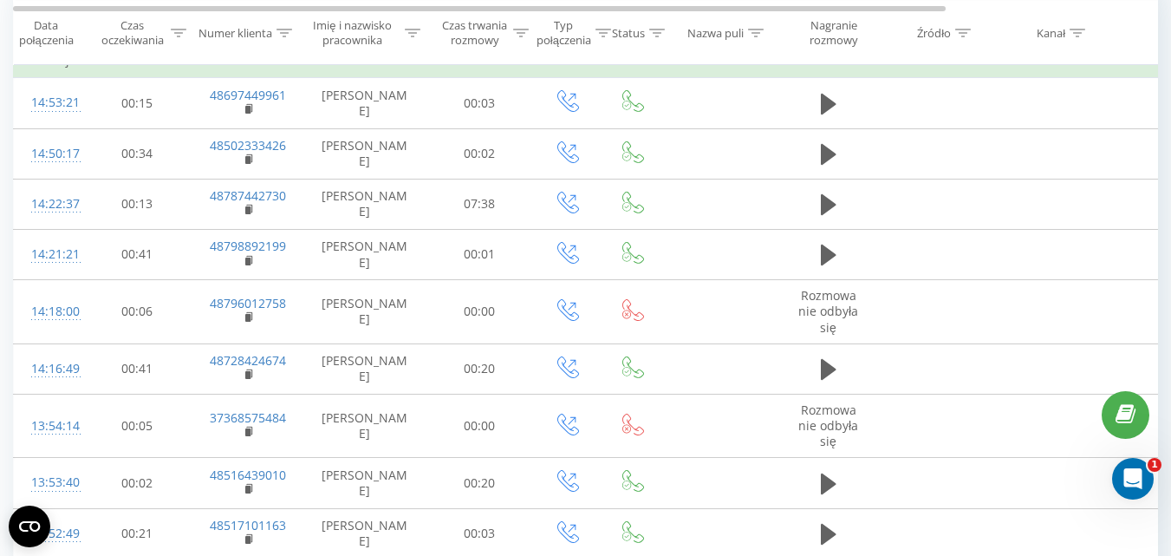
scroll to position [170, 0]
